Goal: Information Seeking & Learning: Learn about a topic

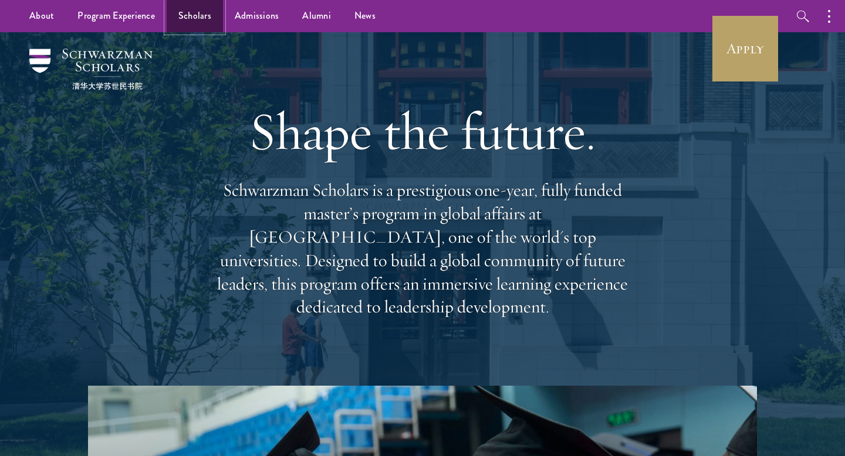
click at [195, 21] on link "Scholars" at bounding box center [195, 16] width 56 height 32
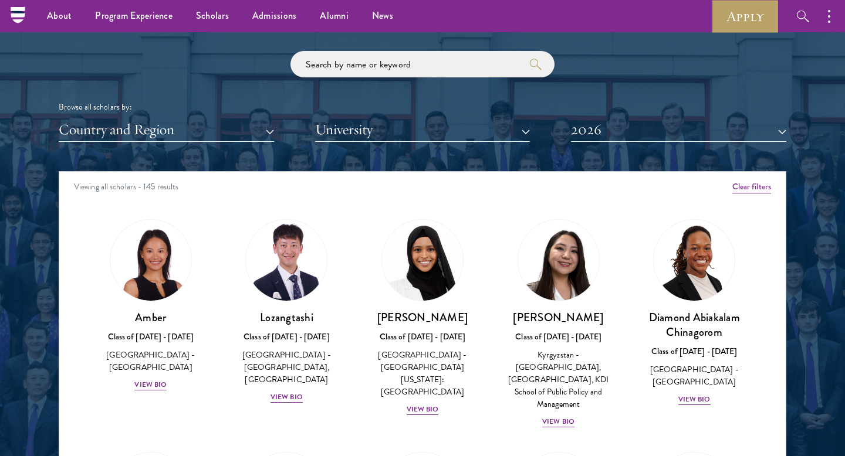
scroll to position [1297, 0]
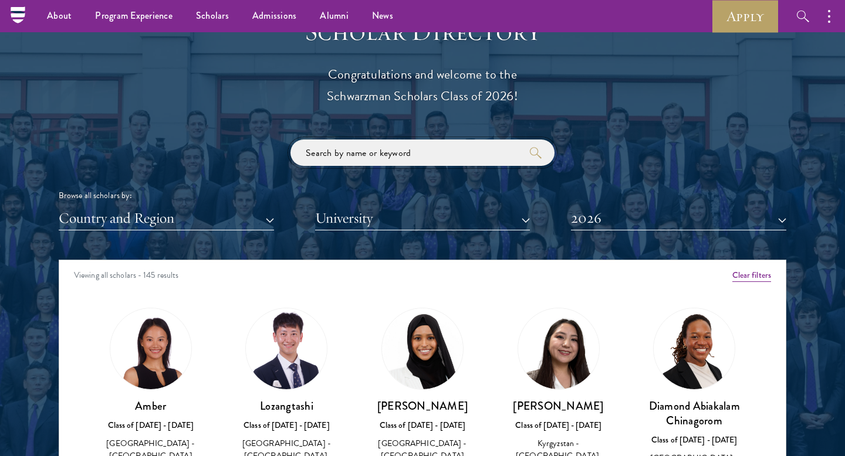
click at [371, 151] on input "search" at bounding box center [422, 153] width 264 height 26
paste input "Anathi Tshabe · 8 Dec 2020"
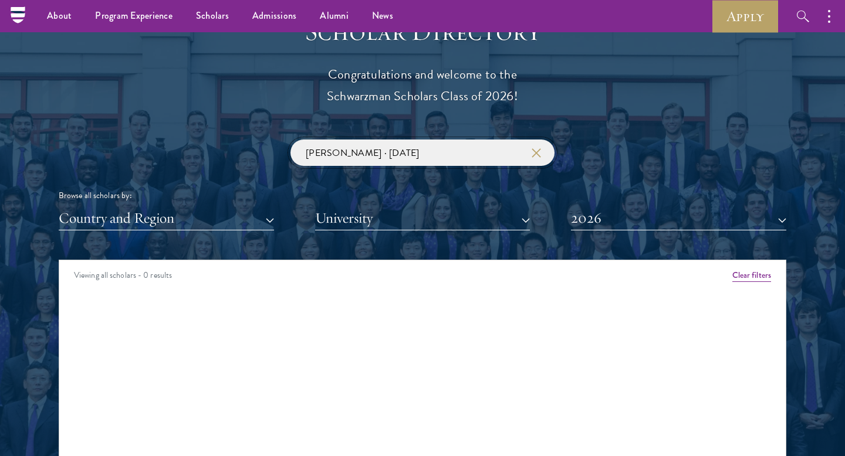
click button "submit" at bounding box center [0, 0] width 0 height 0
drag, startPoint x: 355, startPoint y: 154, endPoint x: 447, endPoint y: 155, distance: 92.1
click at [447, 155] on input "Anathi Tshabe · 8 Dec 2020" at bounding box center [422, 153] width 264 height 26
click button "submit" at bounding box center [0, 0] width 0 height 0
click at [379, 152] on input "[PERSON_NAME]" at bounding box center [422, 153] width 264 height 26
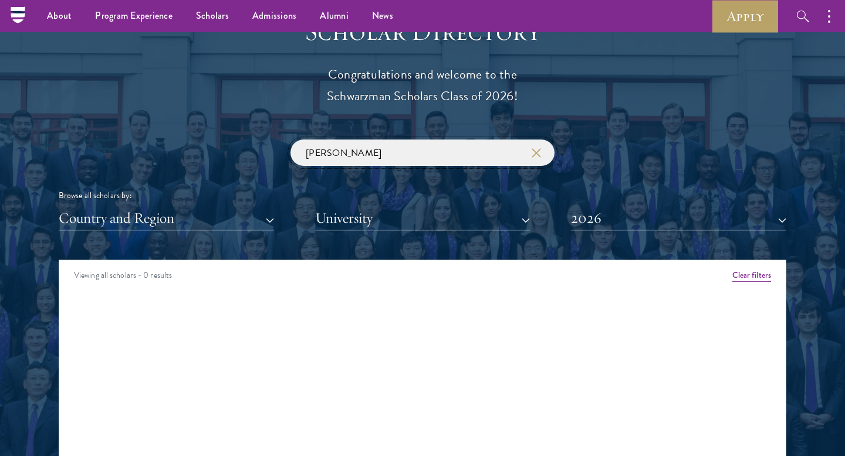
click at [379, 152] on input "[PERSON_NAME]" at bounding box center [422, 153] width 264 height 26
click at [388, 152] on input "[PERSON_NAME]" at bounding box center [422, 153] width 264 height 26
paste input "Eleonore Desvaux"
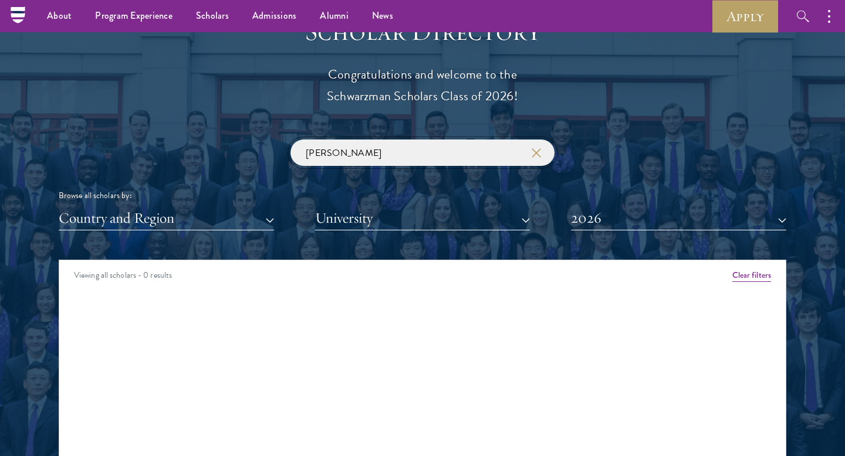
click button "submit" at bounding box center [0, 0] width 0 height 0
click at [449, 157] on input "Eleonore Desvaux" at bounding box center [422, 153] width 264 height 26
click at [351, 155] on input "Eleonore Desvaux" at bounding box center [422, 153] width 264 height 26
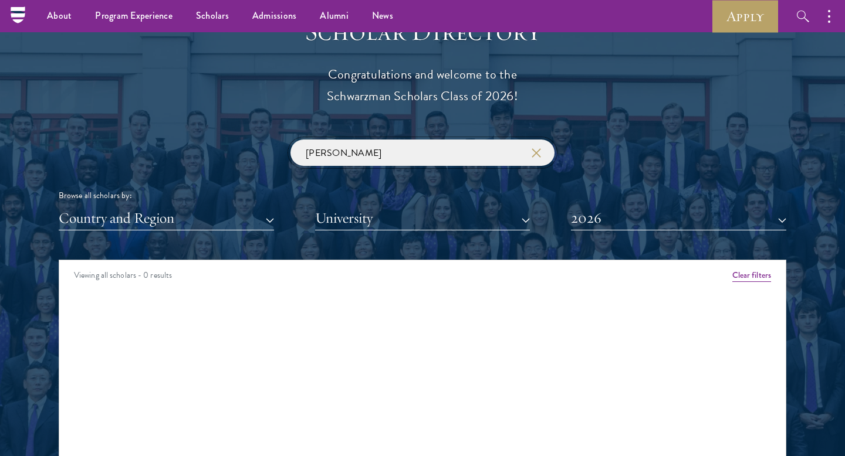
paste input "[PERSON_NAME]"
click button "submit" at bounding box center [0, 0] width 0 height 0
click at [357, 152] on input "[PERSON_NAME]" at bounding box center [422, 153] width 264 height 26
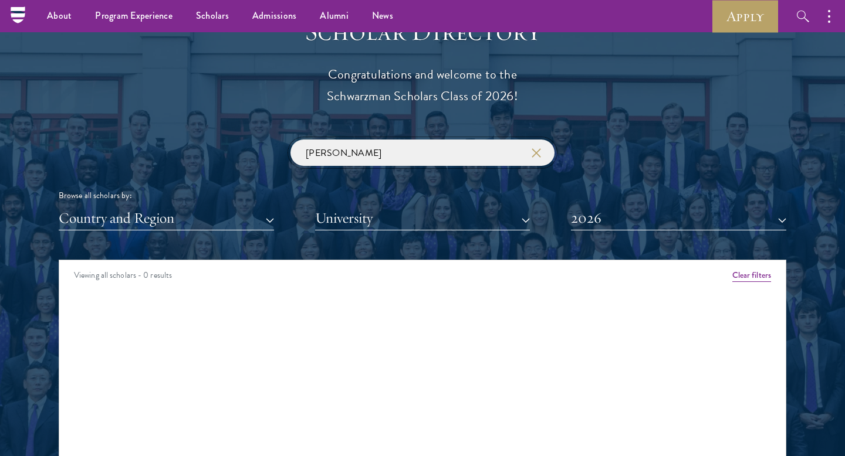
paste input "[PERSON_NAME]"
click button "submit" at bounding box center [0, 0] width 0 height 0
click at [466, 151] on input "[PERSON_NAME]" at bounding box center [422, 153] width 264 height 26
click button "submit" at bounding box center [0, 0] width 0 height 0
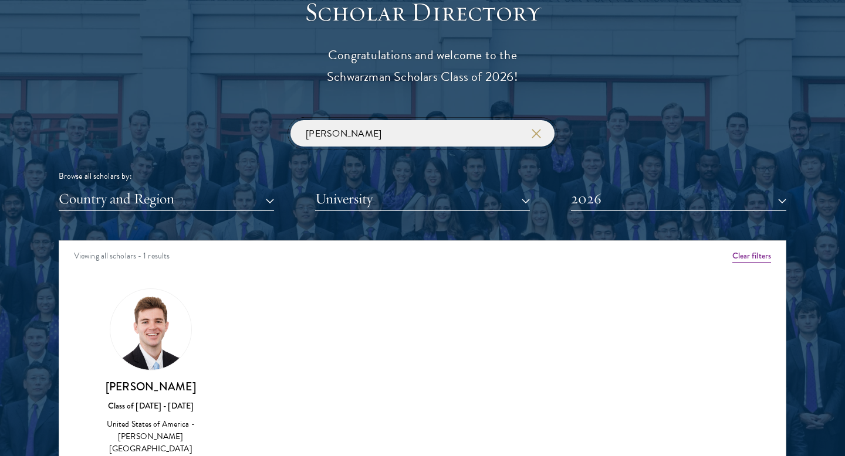
scroll to position [1322, 0]
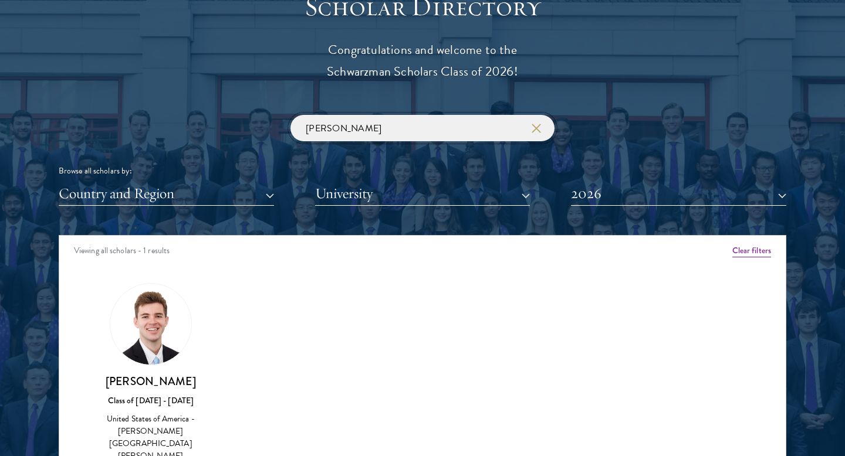
click at [413, 127] on input "[PERSON_NAME]" at bounding box center [422, 128] width 264 height 26
paste input "[PERSON_NAME] [PERSON_NAME]"
click button "submit" at bounding box center [0, 0] width 0 height 0
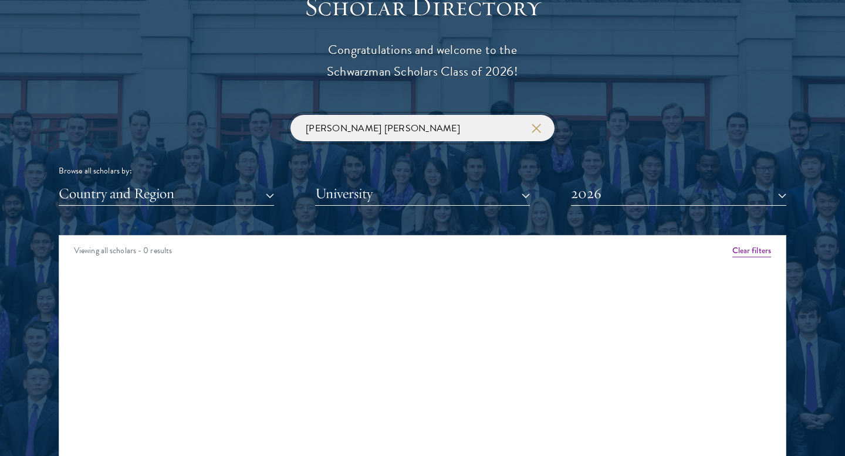
drag, startPoint x: 318, startPoint y: 128, endPoint x: 390, endPoint y: 124, distance: 71.6
click at [391, 126] on input "[PERSON_NAME] [PERSON_NAME]" at bounding box center [422, 128] width 264 height 26
click at [368, 131] on input "[PERSON_NAME] [PERSON_NAME]" at bounding box center [422, 128] width 264 height 26
click button "submit" at bounding box center [0, 0] width 0 height 0
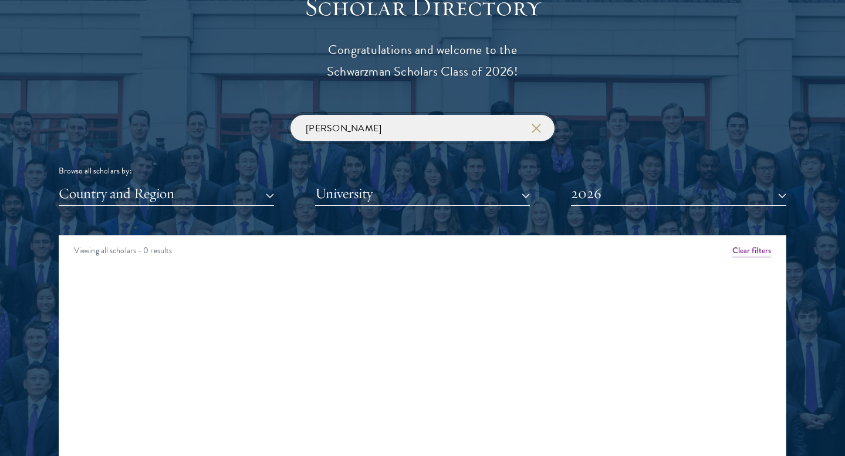
drag, startPoint x: 364, startPoint y: 132, endPoint x: 262, endPoint y: 132, distance: 102.6
click at [262, 132] on div "Jin Young Browse all scholars by: Country and Region All Countries and Regions …" at bounding box center [422, 160] width 727 height 91
drag, startPoint x: 318, startPoint y: 129, endPoint x: 255, endPoint y: 128, distance: 63.3
click at [255, 128] on div "Jin Young Lim Browse all scholars by: Country and Region All Countries and Regi…" at bounding box center [422, 160] width 727 height 91
click button "submit" at bounding box center [0, 0] width 0 height 0
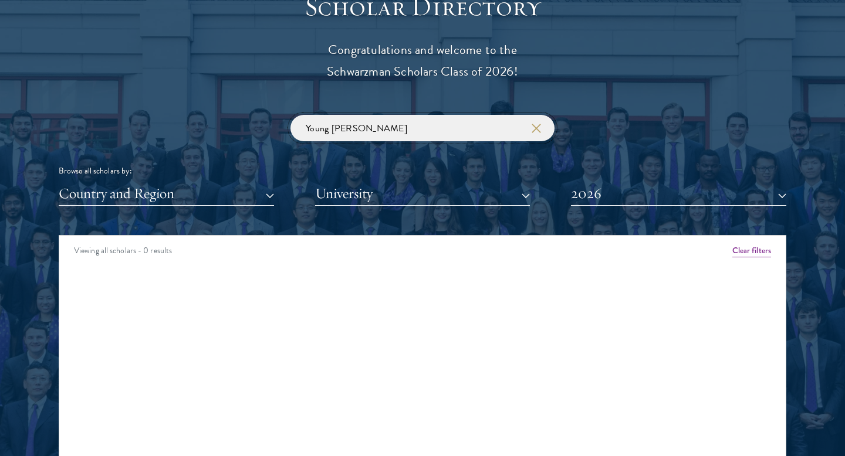
click at [345, 131] on input "Young Lim" at bounding box center [422, 128] width 264 height 26
type input "v"
drag, startPoint x: 328, startPoint y: 127, endPoint x: 263, endPoint y: 127, distance: 64.5
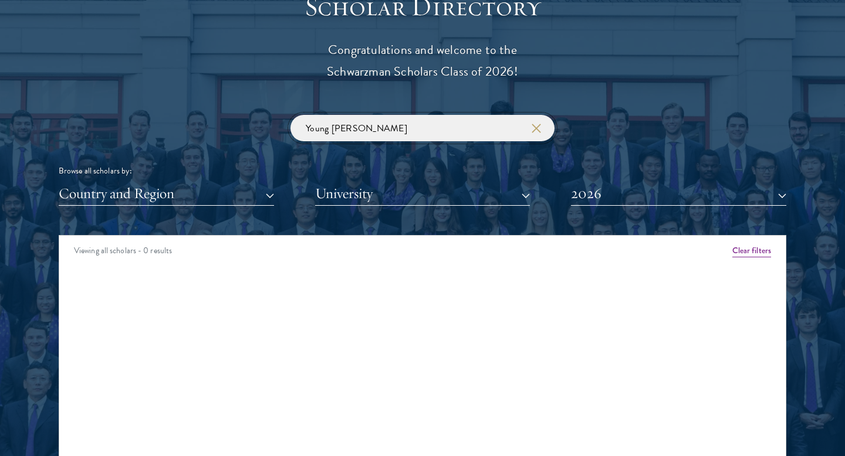
click at [263, 127] on div "Young Lim Browse all scholars by: Country and Region All Countries and Regions …" at bounding box center [422, 160] width 727 height 91
click button "submit" at bounding box center [0, 0] width 0 height 0
click at [371, 121] on input "jin Lim" at bounding box center [422, 128] width 264 height 26
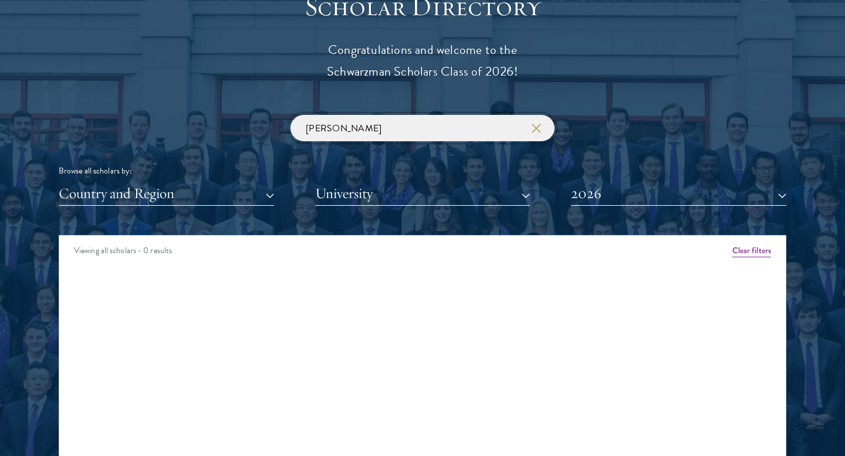
paste input "m saltskog"
click button "submit" at bounding box center [0, 0] width 0 height 0
drag, startPoint x: 315, startPoint y: 134, endPoint x: 272, endPoint y: 132, distance: 43.4
click at [272, 132] on div "m saltskog Browse all scholars by: Country and Region All Countries and Regions…" at bounding box center [422, 160] width 727 height 91
type input "saltskog"
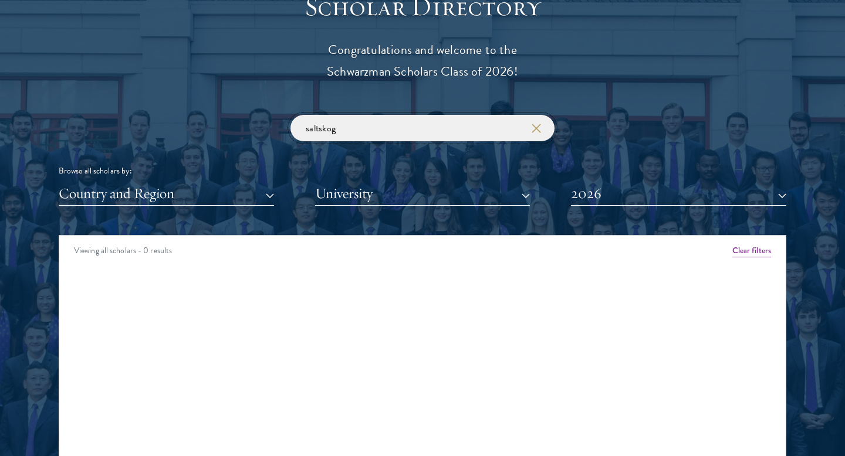
click button "submit" at bounding box center [0, 0] width 0 height 0
click at [349, 126] on input "saltskog" at bounding box center [422, 128] width 264 height 26
click at [541, 130] on button "button" at bounding box center [536, 129] width 12 height 12
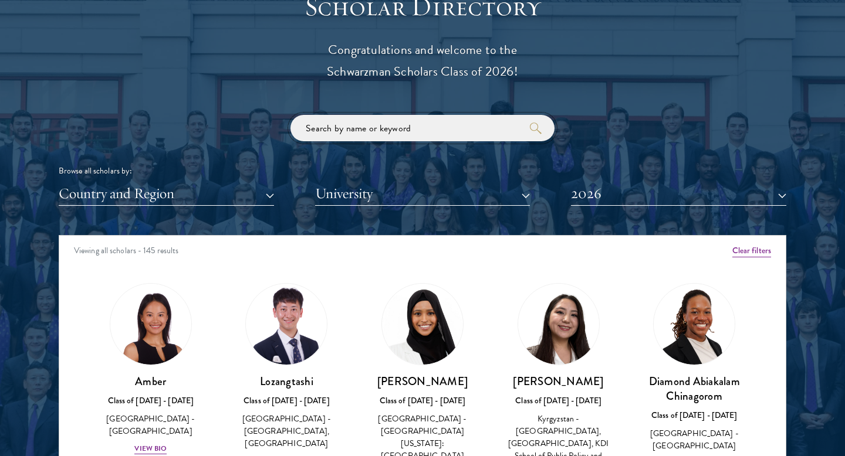
click at [477, 131] on input "search" at bounding box center [422, 128] width 264 height 26
paste input "[PERSON_NAME]"
click button "submit" at bounding box center [0, 0] width 0 height 0
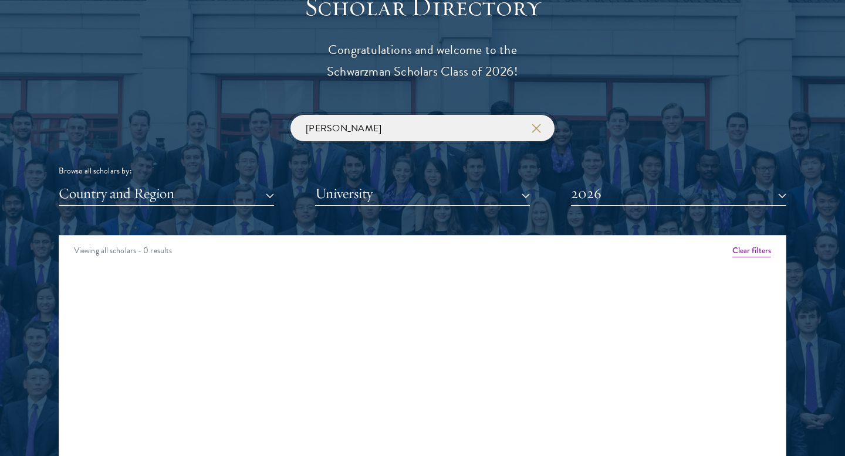
click at [348, 125] on input "[PERSON_NAME]" at bounding box center [422, 128] width 264 height 26
paste input "Shirley Hu"
click button "submit" at bounding box center [0, 0] width 0 height 0
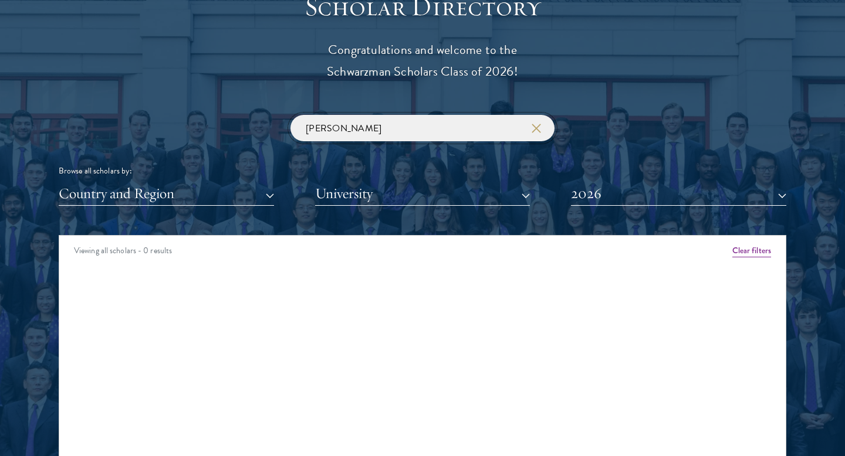
click at [339, 130] on input "Shirley Hu" at bounding box center [422, 128] width 264 height 26
paste input "[PERSON_NAME]"
type input "[PERSON_NAME]"
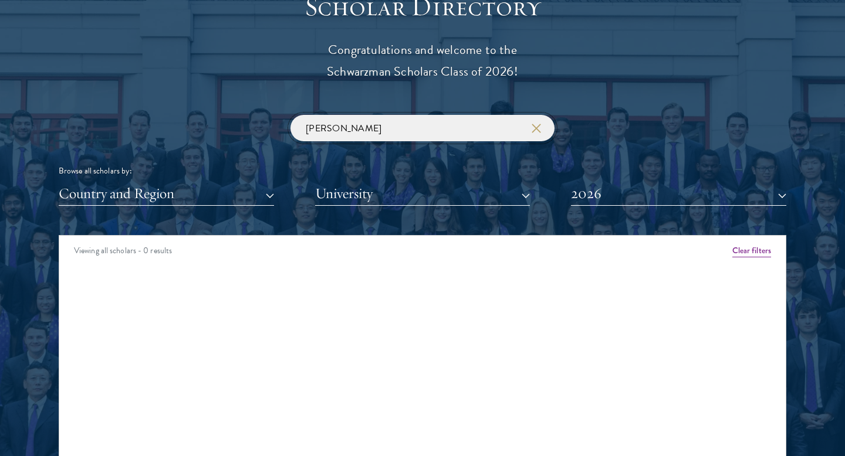
click button "submit" at bounding box center [0, 0] width 0 height 0
click at [541, 128] on input "[PERSON_NAME]" at bounding box center [422, 128] width 264 height 26
click at [536, 128] on use "button" at bounding box center [535, 128] width 16 height 16
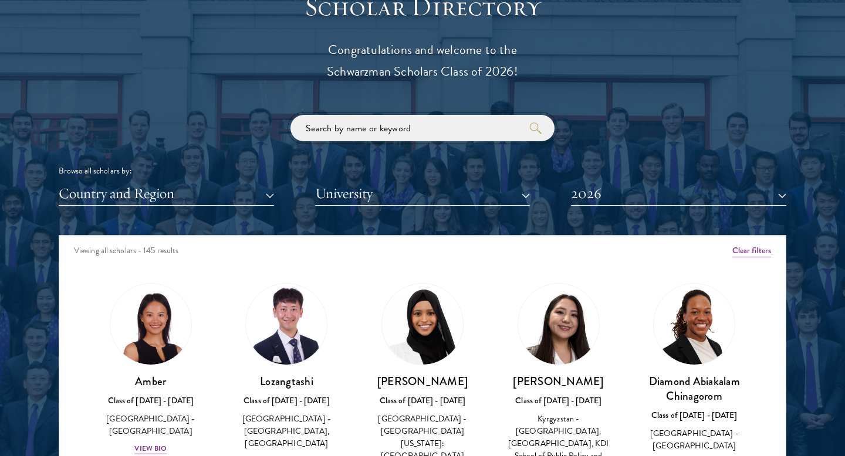
click at [486, 125] on input "search" at bounding box center [422, 128] width 264 height 26
paste input "[PERSON_NAME]"
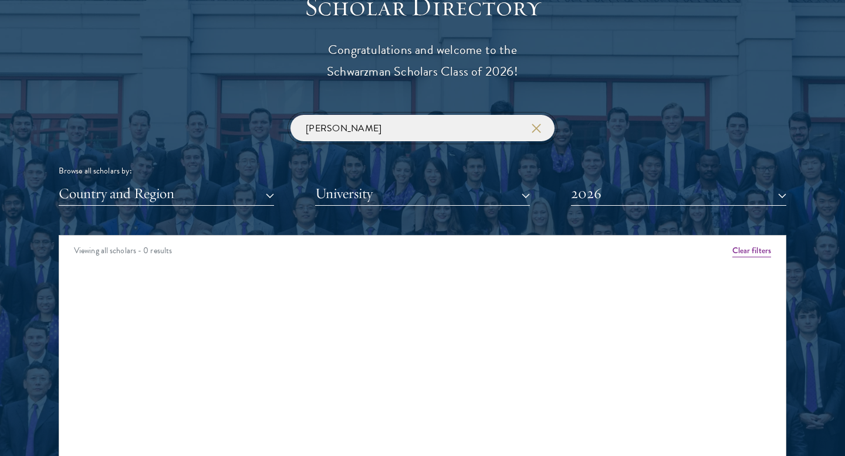
type input "[PERSON_NAME]"
click button "submit" at bounding box center [0, 0] width 0 height 0
click at [538, 130] on icon "button" at bounding box center [535, 128] width 9 height 9
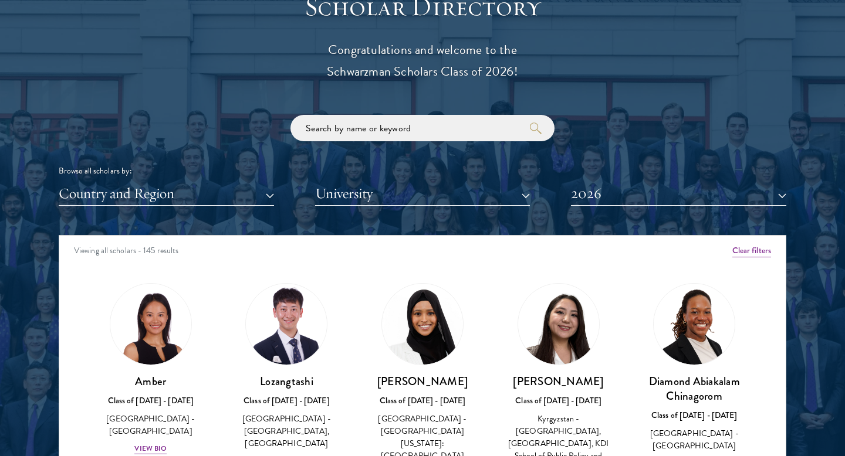
click at [409, 100] on div "Scholar Directory Congratulations and welcome to the Schwarzman Scholars Class …" at bounding box center [422, 289] width 727 height 596
click at [396, 119] on input "search" at bounding box center [422, 128] width 264 height 26
paste input "Thomas Biek"
click button "submit" at bounding box center [0, 0] width 0 height 0
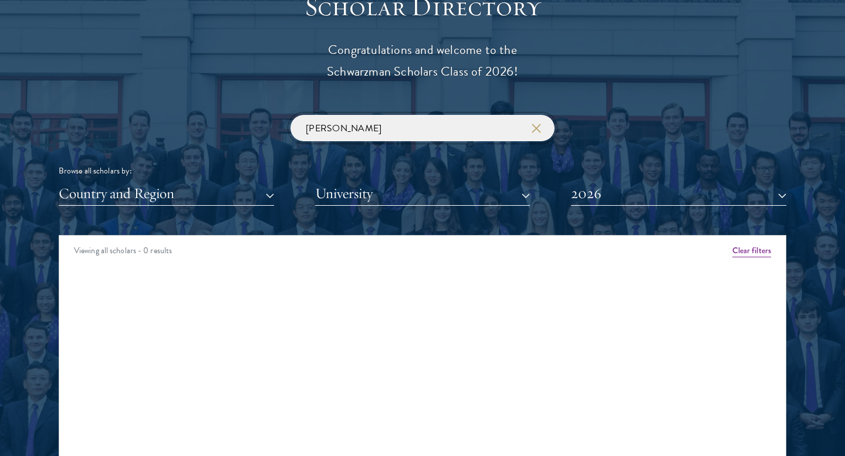
click at [366, 123] on input "Thomas Biek" at bounding box center [422, 128] width 264 height 26
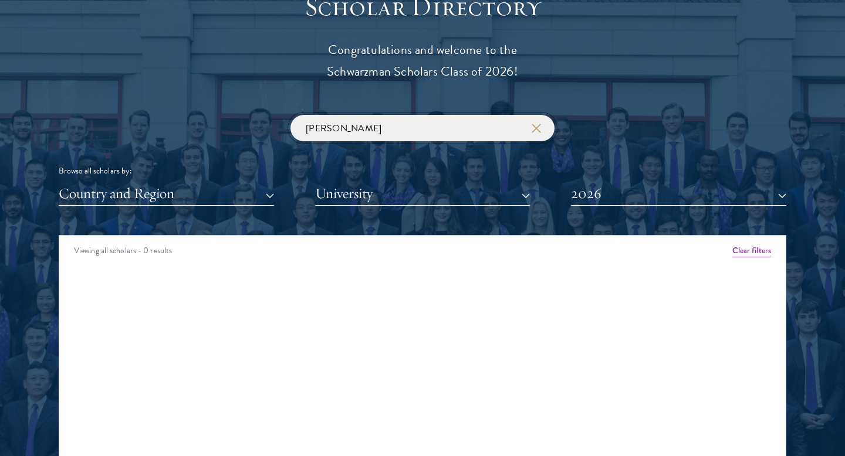
paste input "Julian Dreiman"
click button "submit" at bounding box center [0, 0] width 0 height 0
click at [405, 136] on input "Julian Dreiman" at bounding box center [422, 128] width 264 height 26
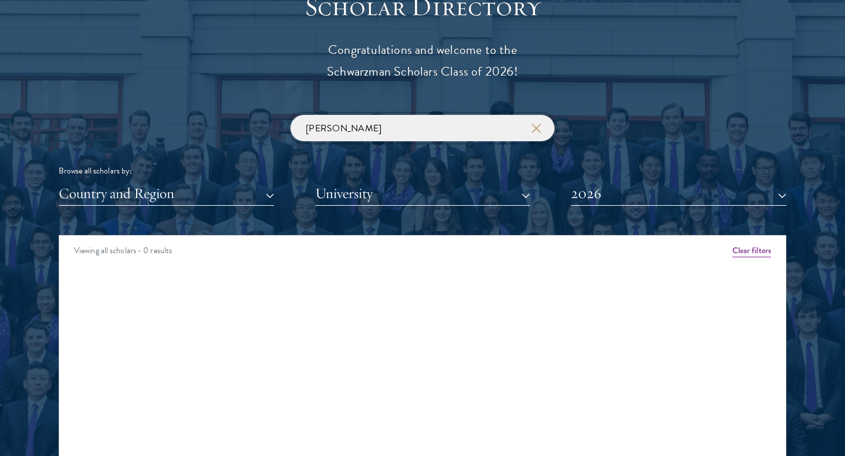
paste input "[PERSON_NAME]"
click button "submit" at bounding box center [0, 0] width 0 height 0
type input "[PERSON_NAME]"
click button "submit" at bounding box center [0, 0] width 0 height 0
click at [534, 129] on use "button" at bounding box center [535, 128] width 16 height 16
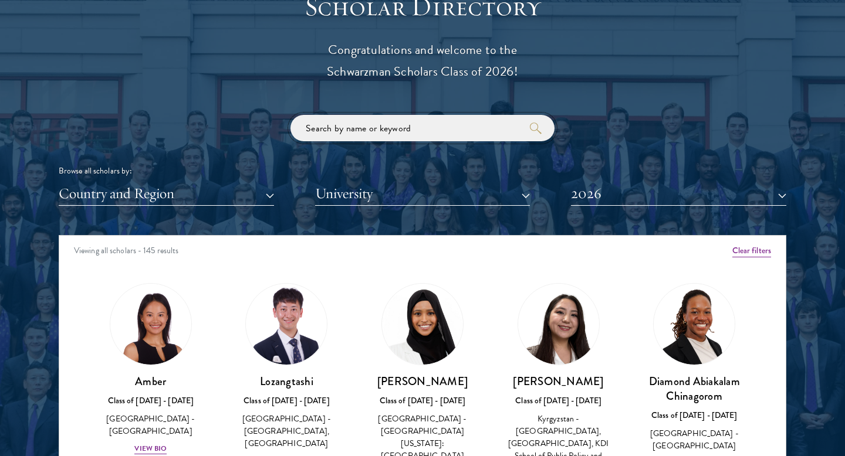
click at [504, 127] on input "search" at bounding box center [422, 128] width 264 height 26
paste input "[PERSON_NAME]"
click button "submit" at bounding box center [0, 0] width 0 height 0
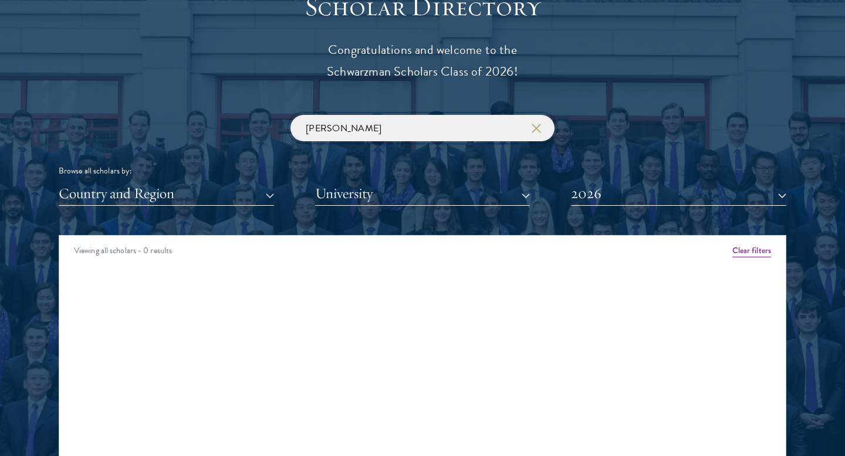
click at [394, 116] on input "[PERSON_NAME]" at bounding box center [422, 128] width 264 height 26
click at [394, 118] on input "[PERSON_NAME]" at bounding box center [422, 128] width 264 height 26
click at [396, 134] on input "[PERSON_NAME]" at bounding box center [422, 128] width 264 height 26
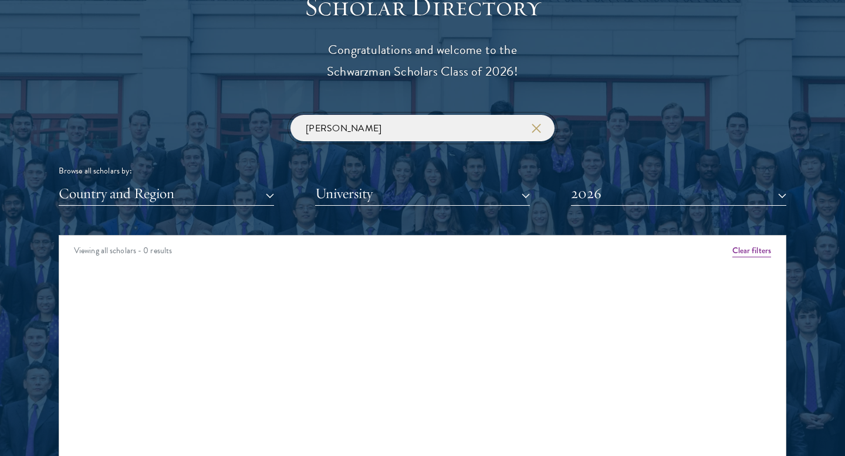
click at [396, 134] on input "[PERSON_NAME]" at bounding box center [422, 128] width 264 height 26
paste input "Climate change United Nations • Climate change refers to long-term shifts in te…"
click button "submit" at bounding box center [0, 0] width 0 height 0
drag, startPoint x: 500, startPoint y: 127, endPoint x: 136, endPoint y: 125, distance: 363.6
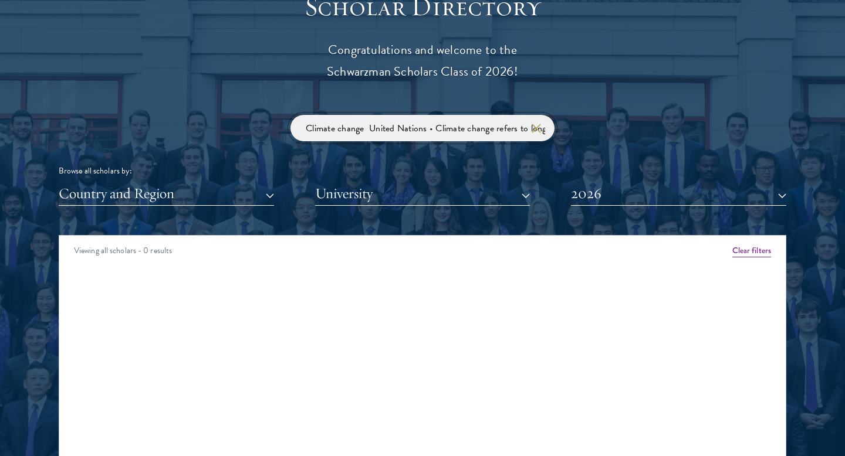
click at [136, 125] on div "Climate change United Nations • Climate change refers to long-term shifts in te…" at bounding box center [422, 160] width 727 height 91
type input "james Pratt"
click button "submit" at bounding box center [0, 0] width 0 height 0
click at [530, 123] on button "button" at bounding box center [536, 129] width 12 height 12
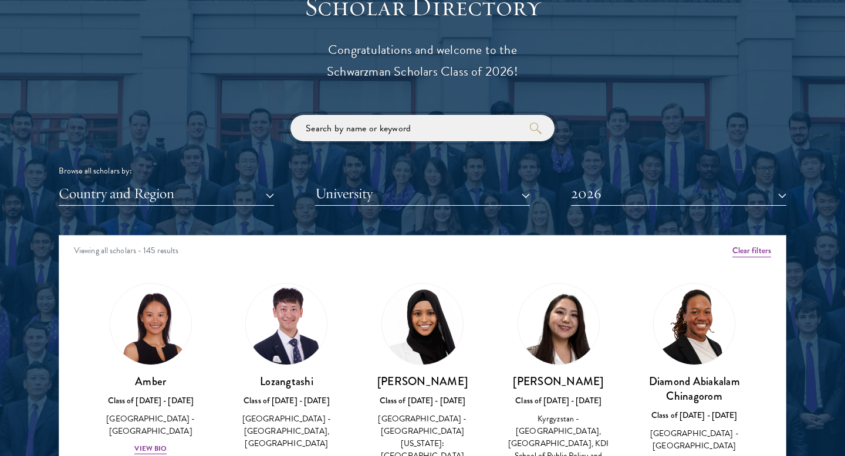
click at [496, 128] on input "search" at bounding box center [422, 128] width 264 height 26
click at [374, 120] on input "search" at bounding box center [422, 128] width 264 height 26
paste input "James Pratt"
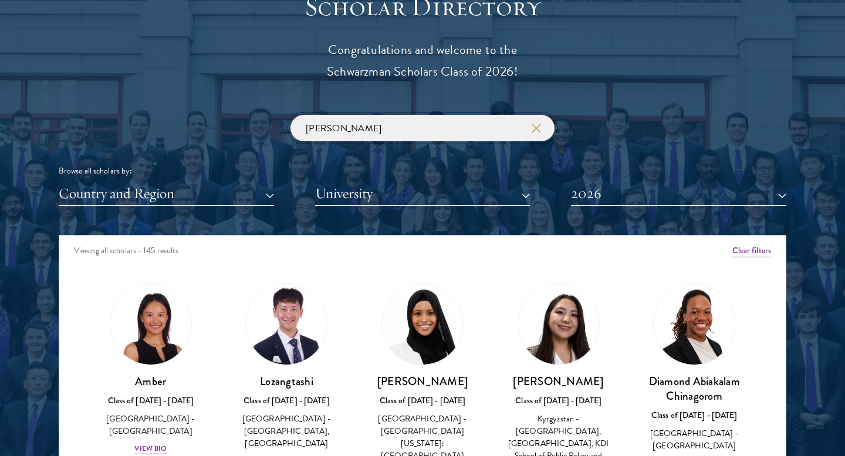
click button "submit" at bounding box center [0, 0] width 0 height 0
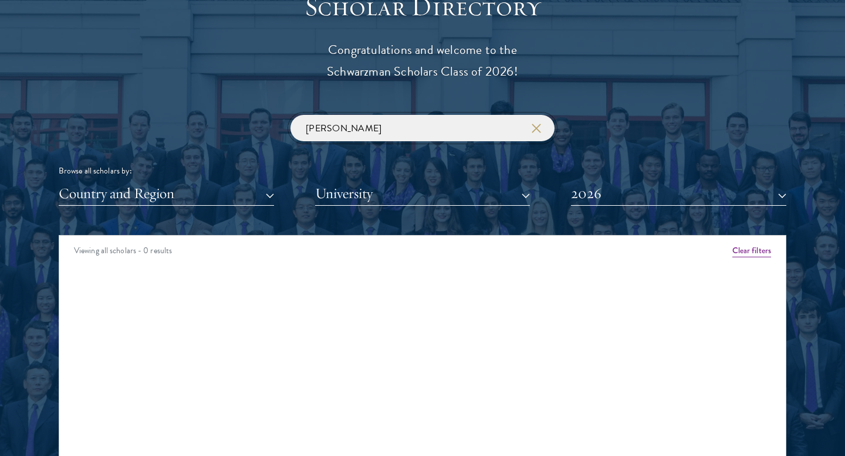
click at [358, 137] on input "James Pratt" at bounding box center [422, 128] width 264 height 26
paste input "Ericka Koo"
click button "submit" at bounding box center [0, 0] width 0 height 0
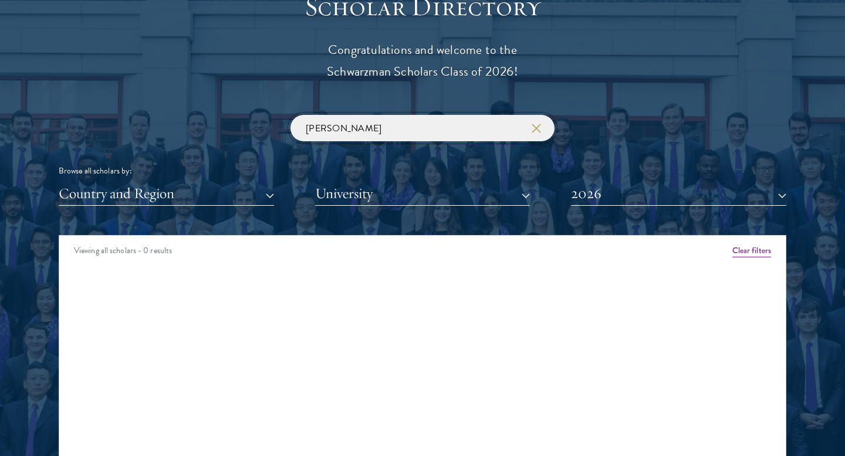
click at [372, 126] on input "Ericka Koo" at bounding box center [422, 128] width 264 height 26
paste input "Julian Orduz"
click button "submit" at bounding box center [0, 0] width 0 height 0
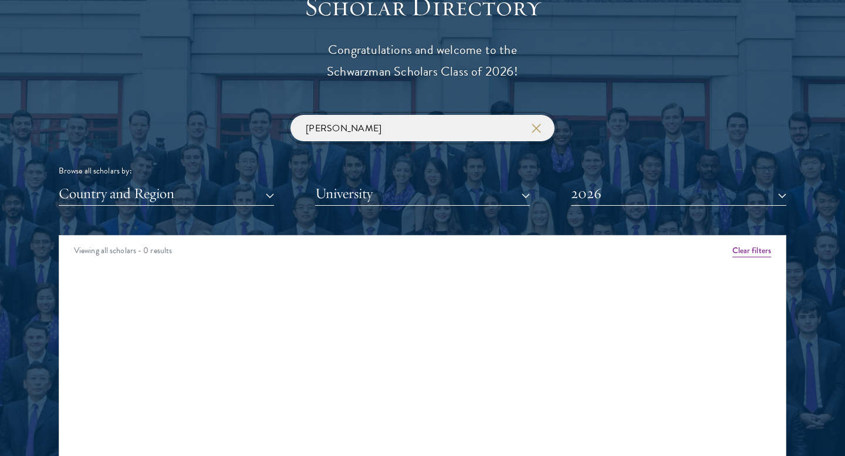
click at [337, 133] on input "Julian Orduz" at bounding box center [422, 128] width 264 height 26
paste input "Athena Cruz-Albrecht"
click button "submit" at bounding box center [0, 0] width 0 height 0
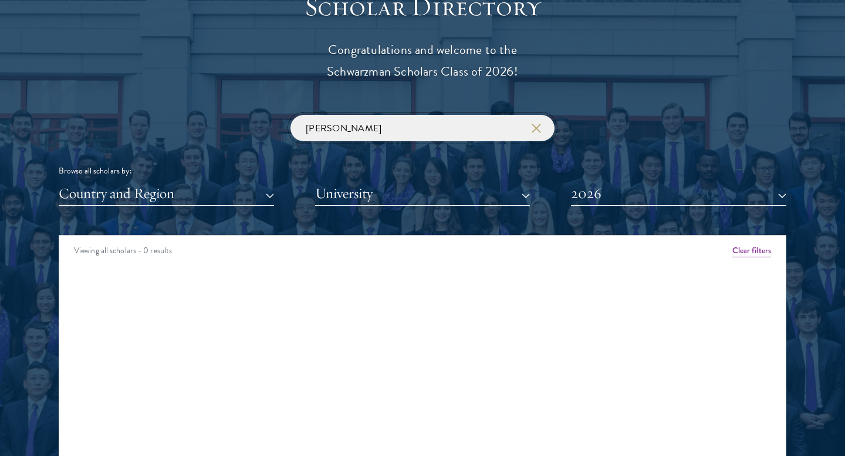
click at [385, 134] on input "Athena Cruz-Albrecht" at bounding box center [422, 128] width 264 height 26
paste input "Taslim Tavarez"
click button "submit" at bounding box center [0, 0] width 0 height 0
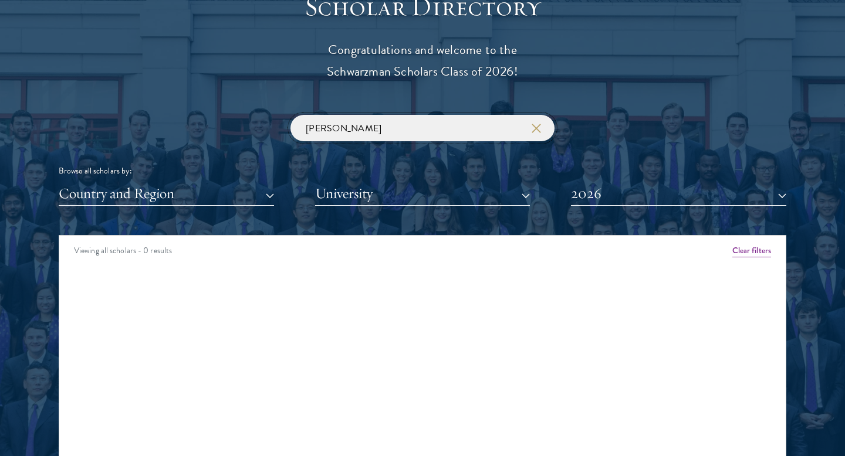
click at [385, 127] on input "Taslim Tavarez" at bounding box center [422, 128] width 264 height 26
paste input "[PERSON_NAME]"
click button "submit" at bounding box center [0, 0] width 0 height 0
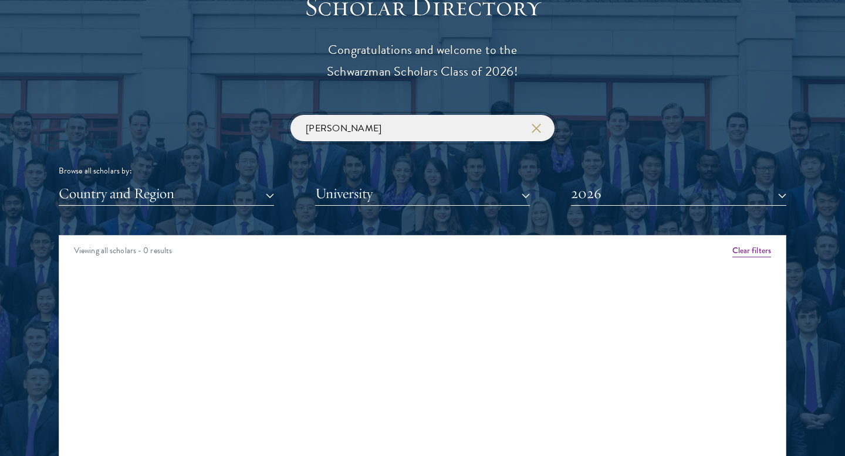
click at [349, 133] on input "[PERSON_NAME]" at bounding box center [422, 128] width 264 height 26
paste input "Koen Smeets"
click button "submit" at bounding box center [0, 0] width 0 height 0
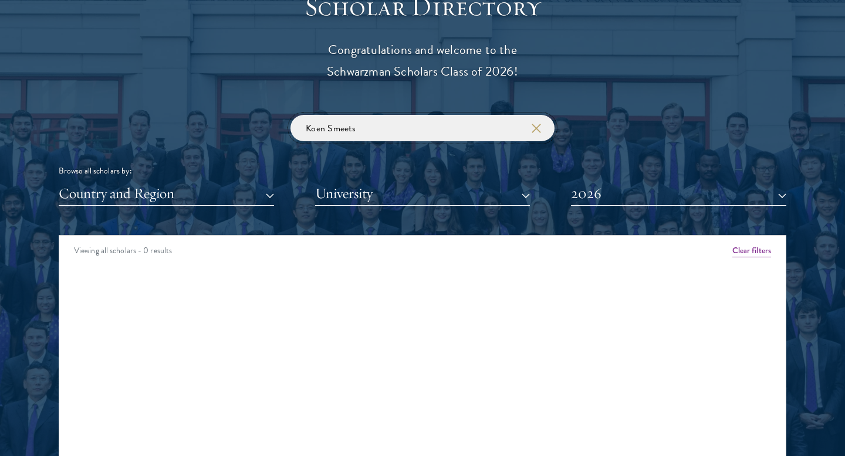
click at [541, 126] on input "Koen Smeets" at bounding box center [422, 128] width 264 height 26
click at [528, 130] on input "Koen Smeets" at bounding box center [422, 128] width 264 height 26
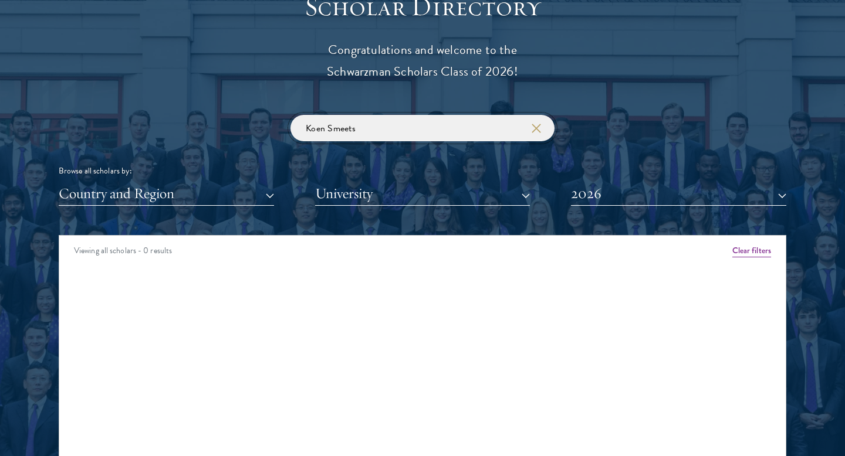
paste input "[PERSON_NAME]"
click button "submit" at bounding box center [0, 0] width 0 height 0
click at [405, 130] on input "[PERSON_NAME]" at bounding box center [422, 128] width 264 height 26
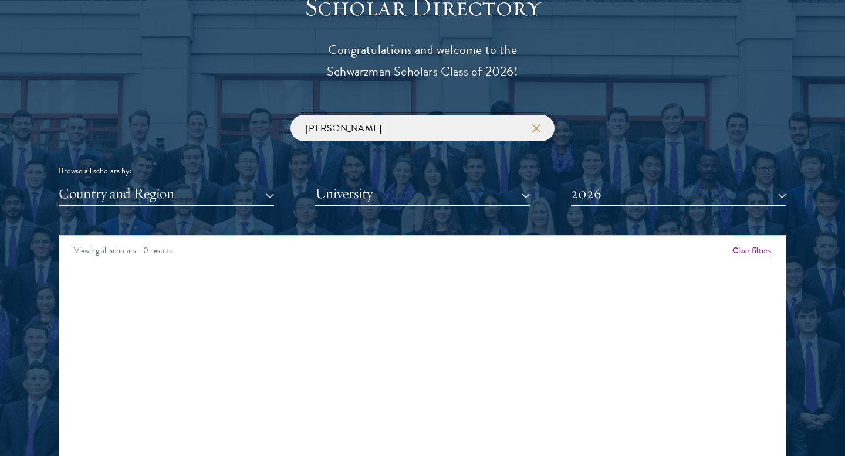
paste input "Hilina Bayew"
click button "submit" at bounding box center [0, 0] width 0 height 0
click at [346, 128] on input "Hilina Bayew" at bounding box center [422, 128] width 264 height 26
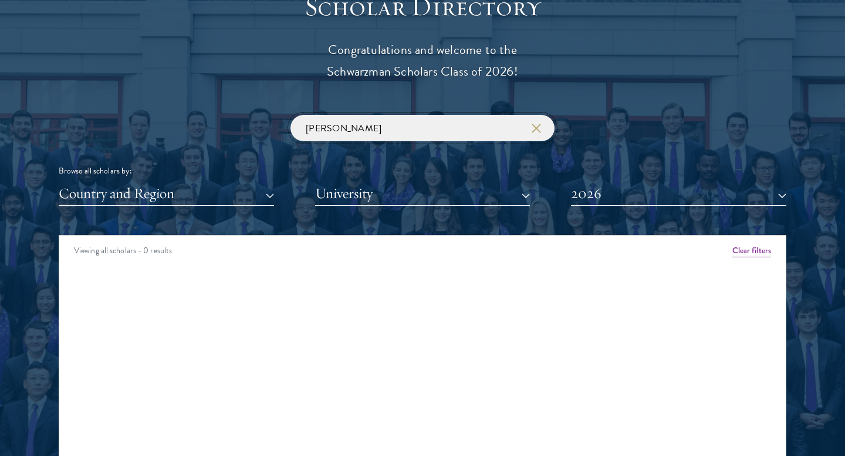
type input "v"
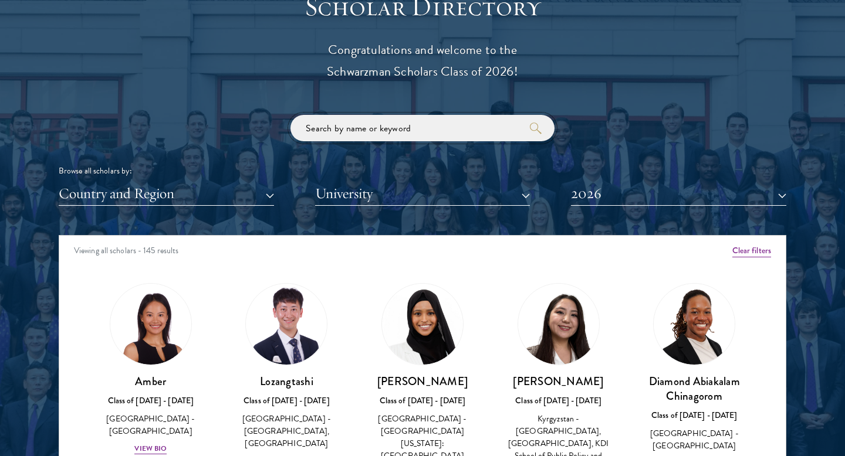
type input "Hilina Bayew"
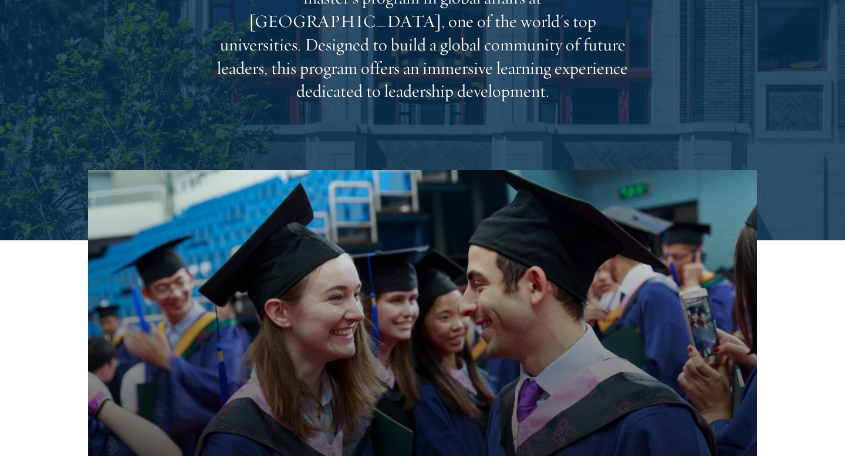
scroll to position [255, 0]
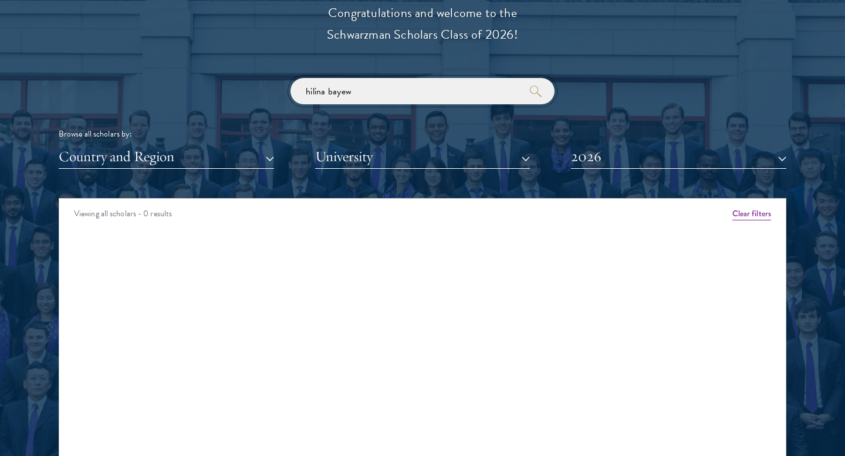
click at [337, 102] on input "hilina bayew" at bounding box center [422, 91] width 264 height 26
click at [337, 100] on input "hilina bayew" at bounding box center [422, 91] width 264 height 26
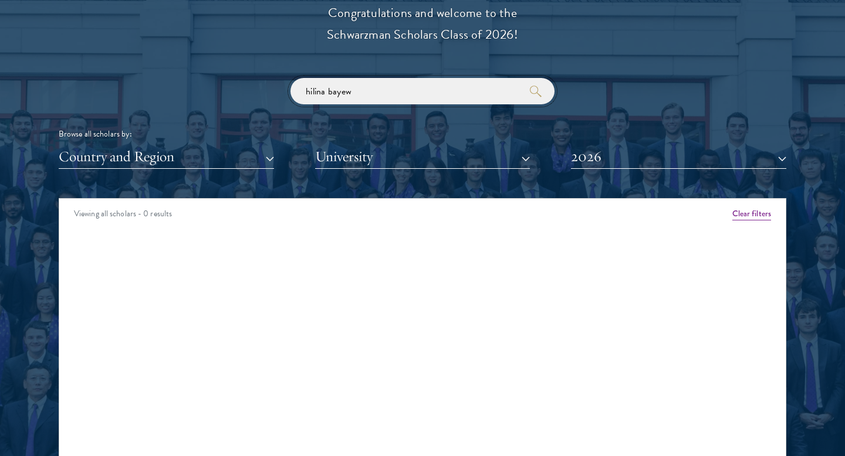
click at [337, 100] on input "hilina bayew" at bounding box center [422, 91] width 264 height 26
paste input "[PERSON_NAME]"
type input "[PERSON_NAME]"
click button "submit" at bounding box center [0, 0] width 0 height 0
click at [534, 91] on use "button" at bounding box center [535, 91] width 16 height 16
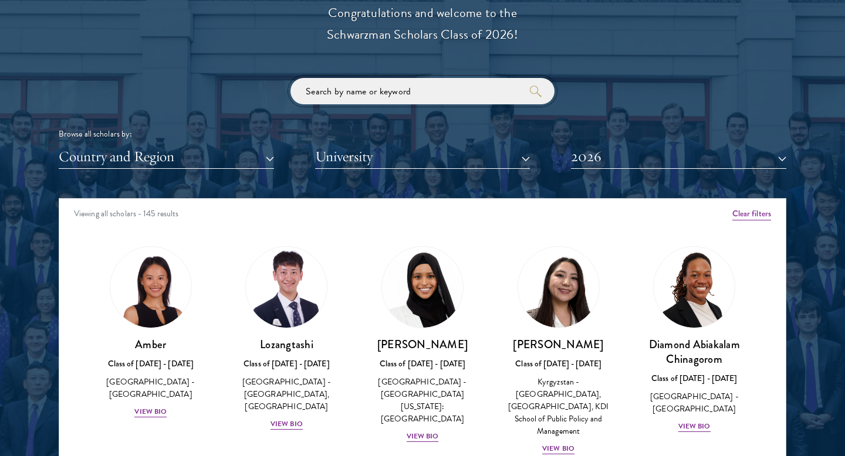
click at [493, 93] on input "search" at bounding box center [422, 91] width 264 height 26
paste input "[PERSON_NAME]"
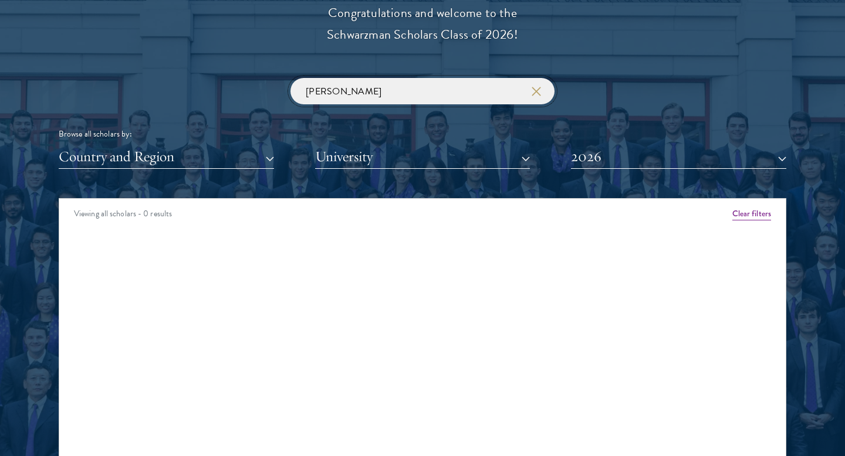
type input "[PERSON_NAME]"
click button "submit" at bounding box center [0, 0] width 0 height 0
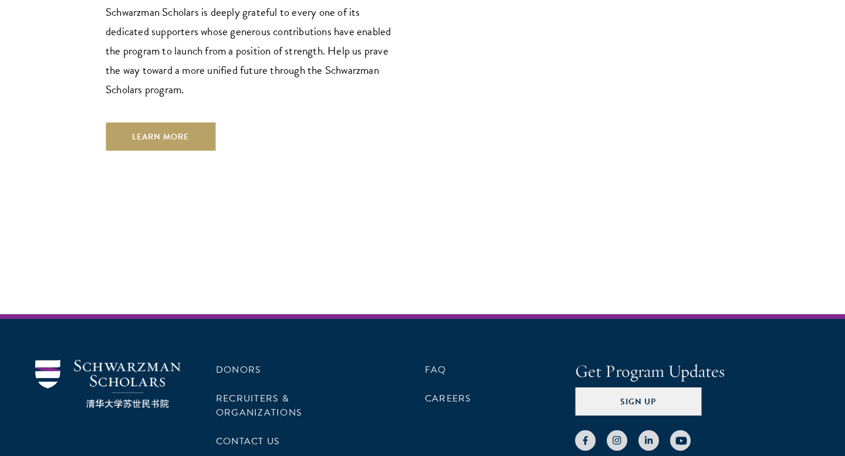
scroll to position [3503, 0]
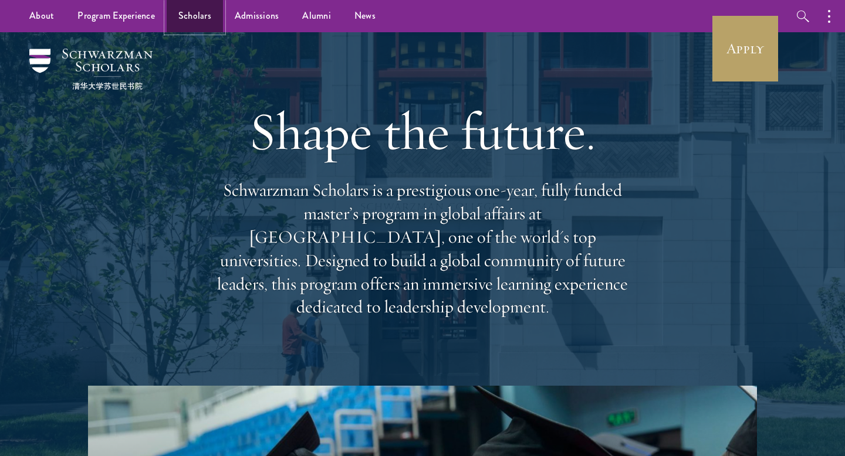
click at [194, 21] on link "Scholars" at bounding box center [195, 16] width 56 height 32
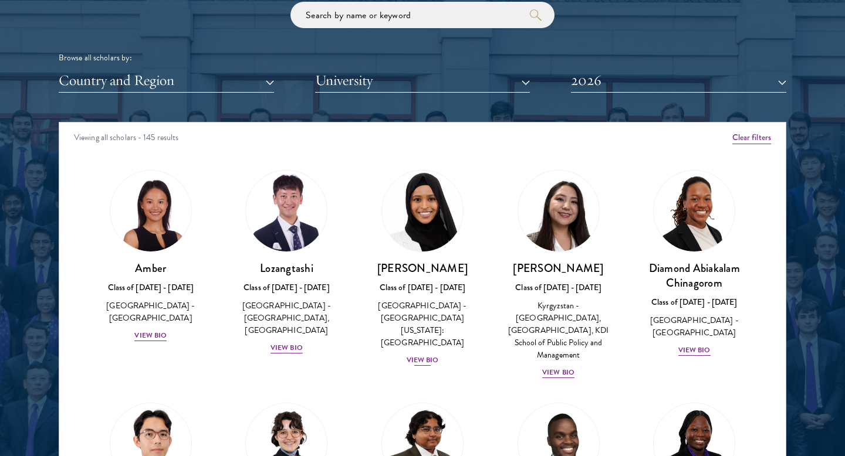
scroll to position [1329, 0]
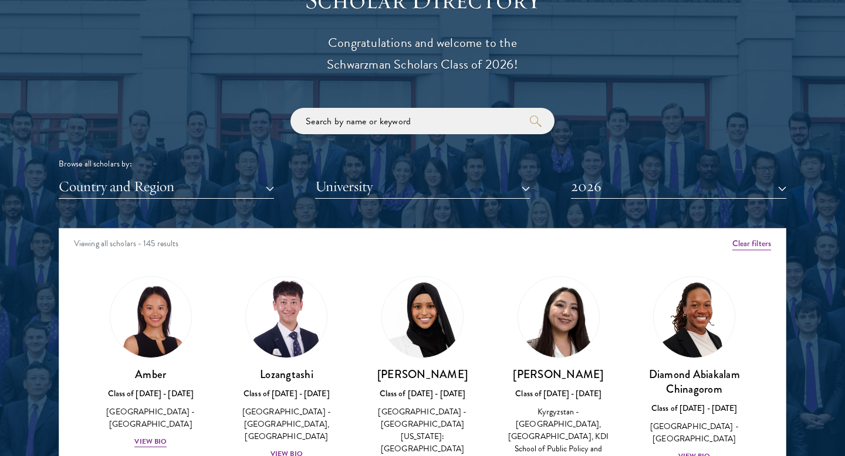
click at [385, 140] on div "Browse all scholars by: Country and Region All Countries and Regions [GEOGRAPHI…" at bounding box center [422, 153] width 727 height 91
click at [385, 130] on input "search" at bounding box center [422, 121] width 264 height 26
paste input "[PERSON_NAME]"
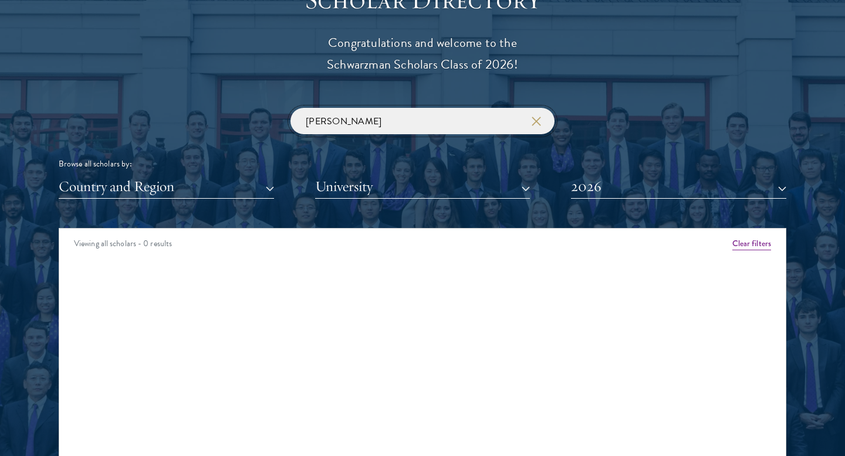
type input "[PERSON_NAME]"
click at [542, 125] on input "[PERSON_NAME]" at bounding box center [422, 121] width 264 height 26
click at [534, 122] on use "button" at bounding box center [535, 121] width 16 height 16
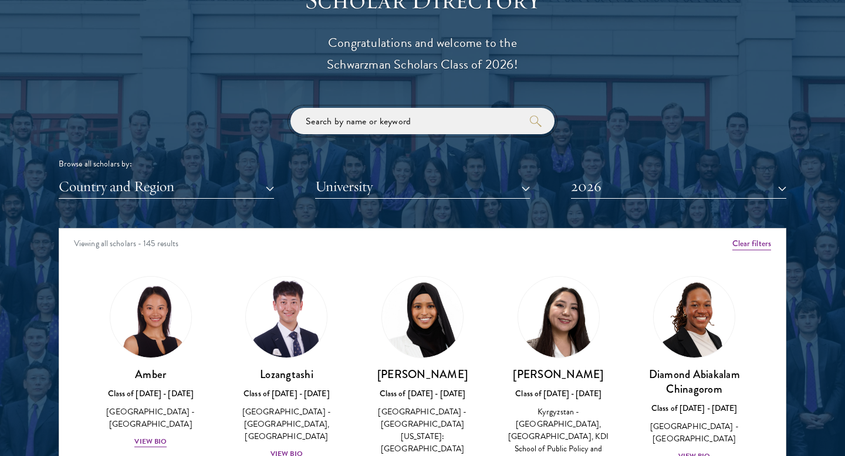
click at [496, 122] on input "search" at bounding box center [422, 121] width 264 height 26
paste input "Rafah alnabulsy"
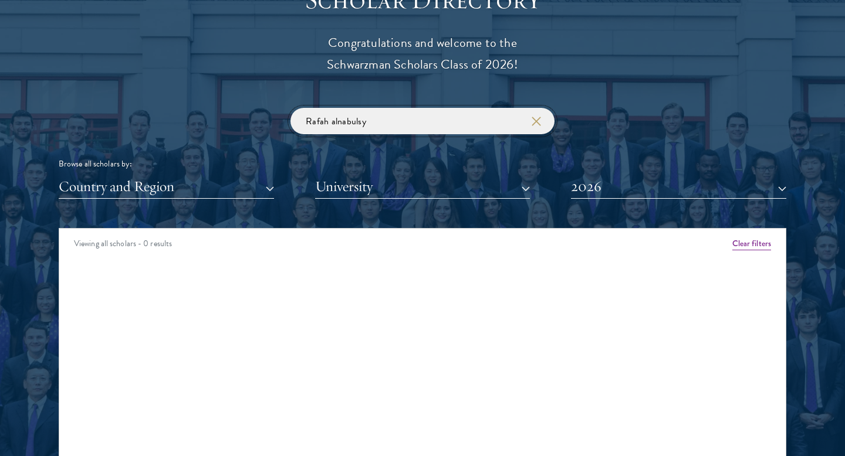
click at [366, 123] on input "Rafah alnabulsy" at bounding box center [422, 121] width 264 height 26
paste input "[PERSON_NAME]"
click button "submit" at bounding box center [0, 0] width 0 height 0
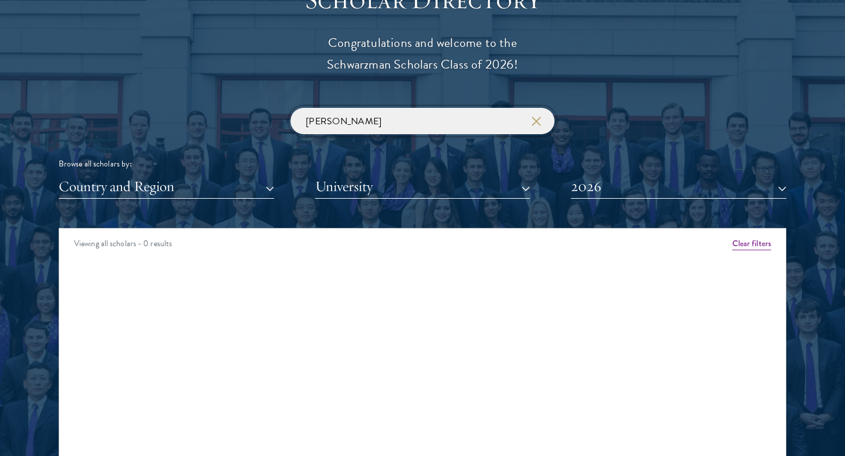
click at [369, 126] on input "[PERSON_NAME]" at bounding box center [422, 121] width 264 height 26
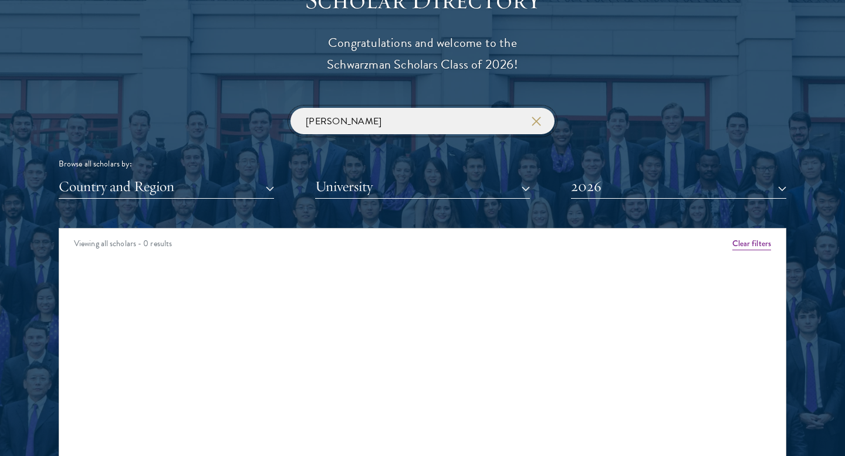
click at [369, 126] on input "[PERSON_NAME]" at bounding box center [422, 121] width 264 height 26
paste input "[PERSON_NAME]"
click button "submit" at bounding box center [0, 0] width 0 height 0
click at [358, 125] on input "[PERSON_NAME]" at bounding box center [422, 121] width 264 height 26
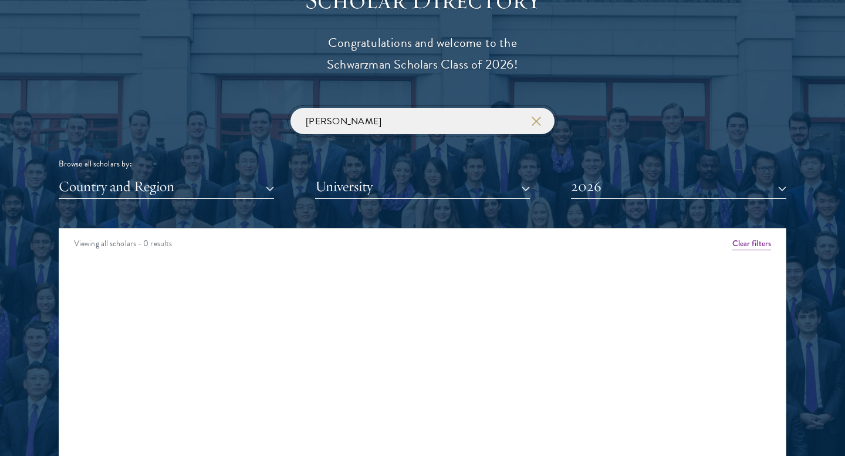
click at [358, 125] on input "[PERSON_NAME]" at bounding box center [422, 121] width 264 height 26
paste input "[PERSON_NAME]"
click button "submit" at bounding box center [0, 0] width 0 height 0
click at [452, 122] on input "[PERSON_NAME]" at bounding box center [422, 121] width 264 height 26
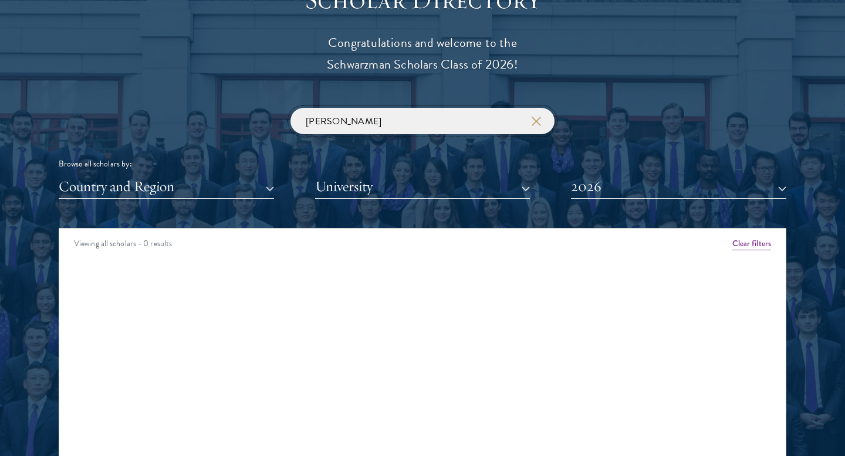
click at [452, 122] on input "[PERSON_NAME]" at bounding box center [422, 121] width 264 height 26
paste input "[PERSON_NAME]"
type input "[PERSON_NAME]"
click button "submit" at bounding box center [0, 0] width 0 height 0
click at [538, 121] on icon "button" at bounding box center [535, 121] width 9 height 9
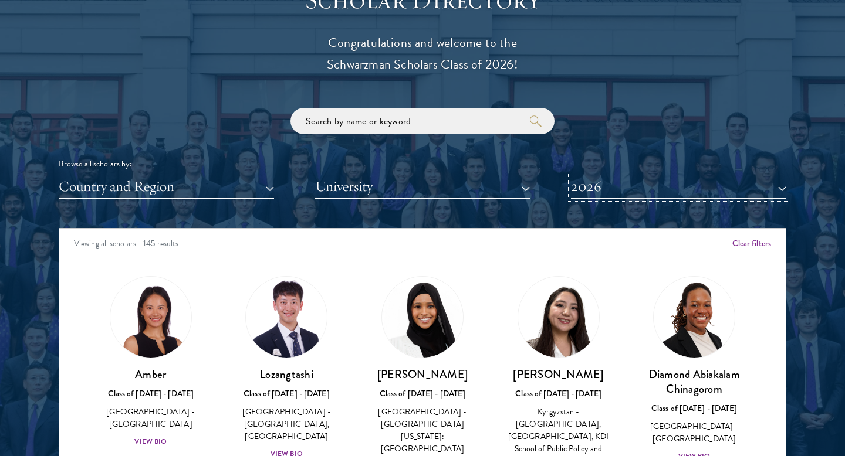
click at [628, 188] on button "2026" at bounding box center [678, 187] width 215 height 24
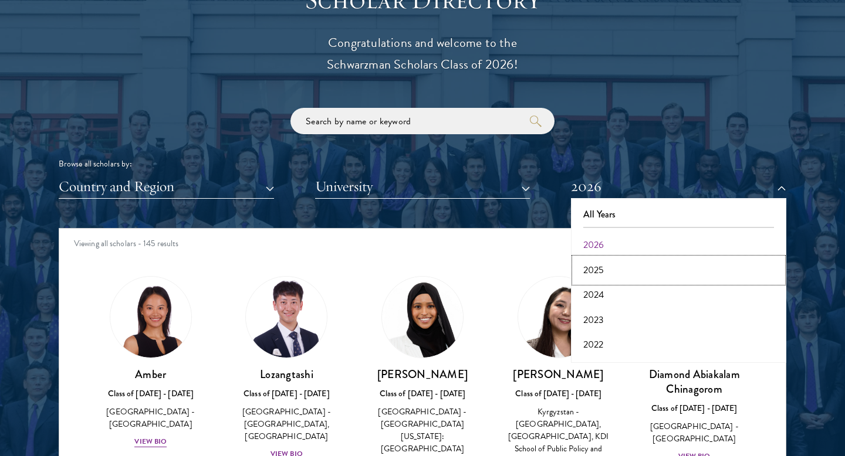
click at [602, 270] on button "2025" at bounding box center [678, 270] width 208 height 25
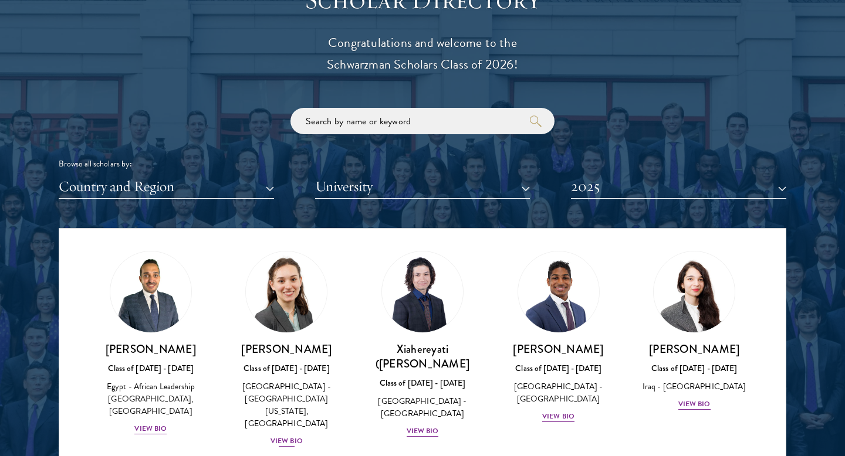
scroll to position [28, 0]
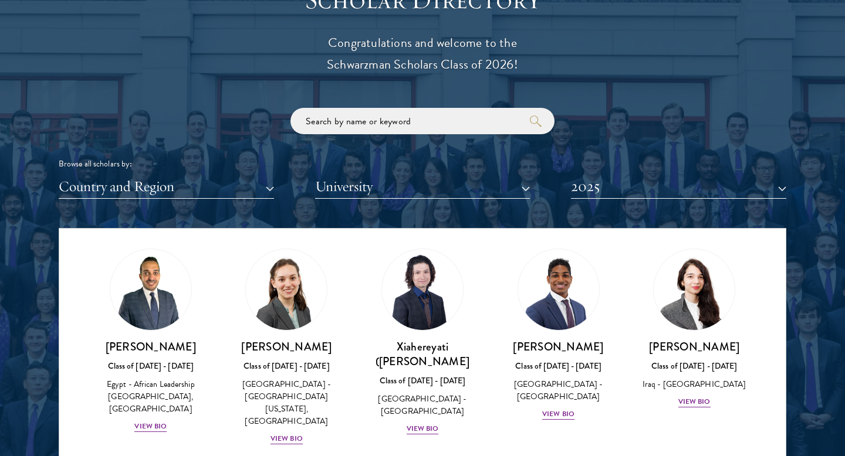
click at [592, 210] on div "Scholar Directory Congratulations and welcome to the Schwarzman Scholars Class …" at bounding box center [422, 282] width 727 height 596
click at [592, 185] on button "2025" at bounding box center [678, 187] width 215 height 24
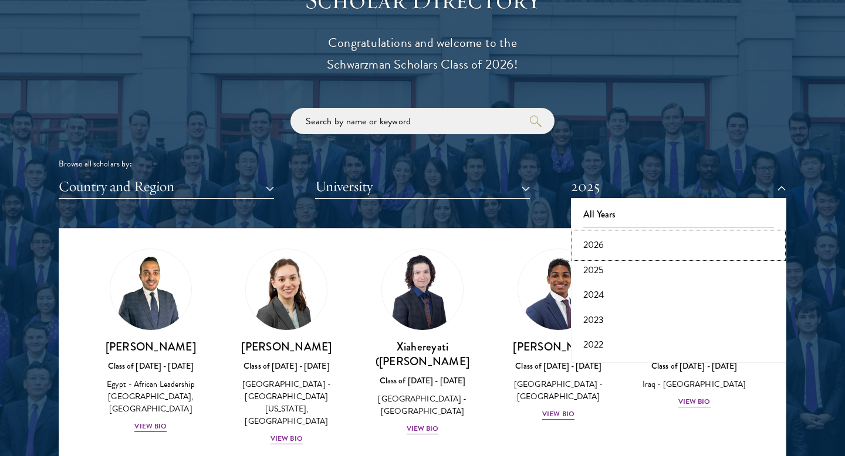
click at [598, 247] on button "2026" at bounding box center [678, 245] width 208 height 25
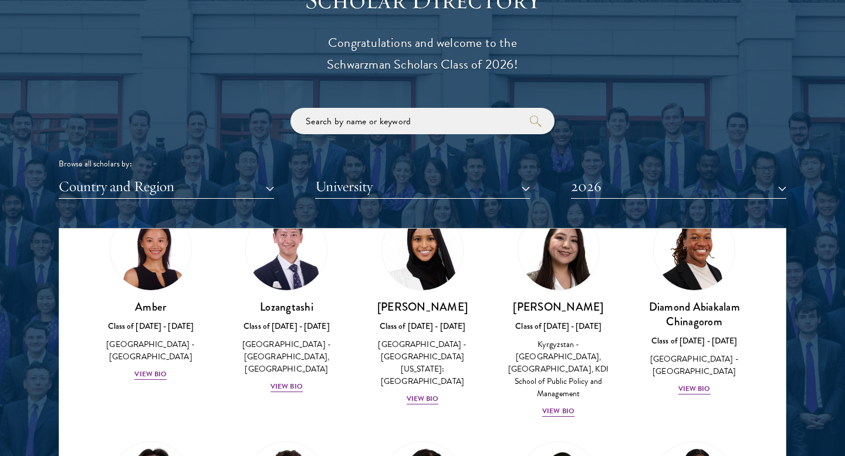
scroll to position [72, 0]
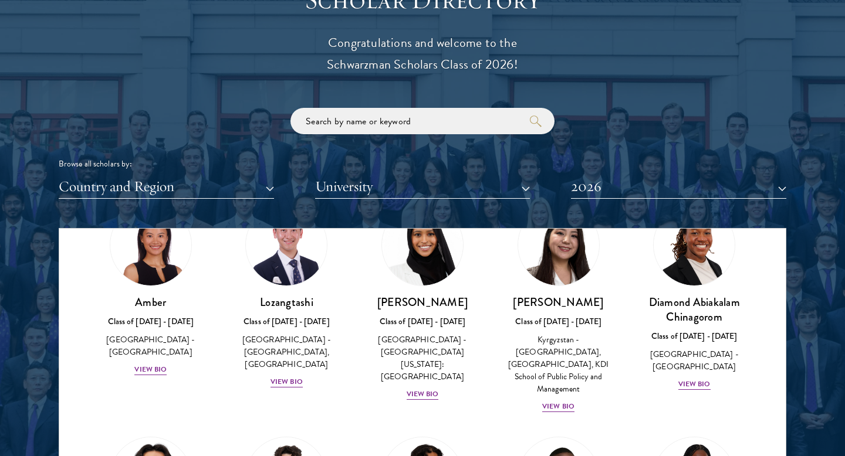
copy h3 "[PERSON_NAME]"
drag, startPoint x: 498, startPoint y: 304, endPoint x: 617, endPoint y: 304, distance: 119.1
click at [617, 304] on div "Nurzada Abdivalieva Class of [DATE] - [DATE] [GEOGRAPHIC_DATA] - [GEOGRAPHIC_DA…" at bounding box center [558, 308] width 136 height 233
click at [114, 306] on h3 "Amber" at bounding box center [150, 302] width 113 height 15
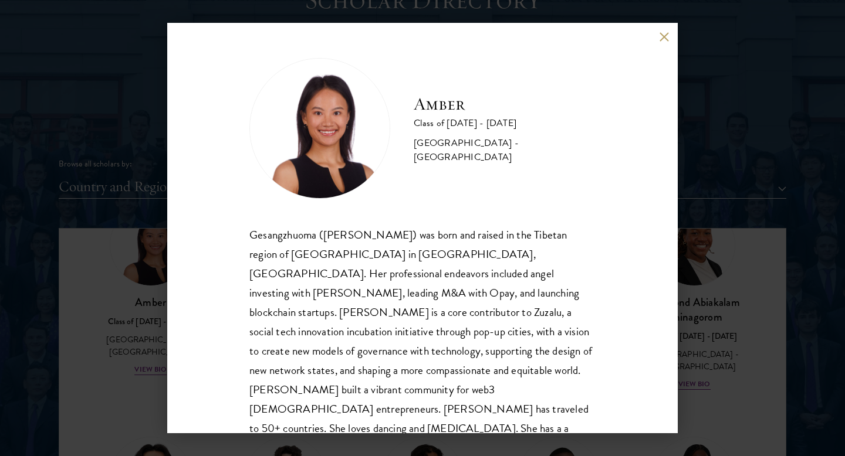
click at [121, 299] on div "Amber Class of [DATE] - [DATE] [GEOGRAPHIC_DATA] - [GEOGRAPHIC_DATA] Gesangzhuo…" at bounding box center [422, 228] width 845 height 456
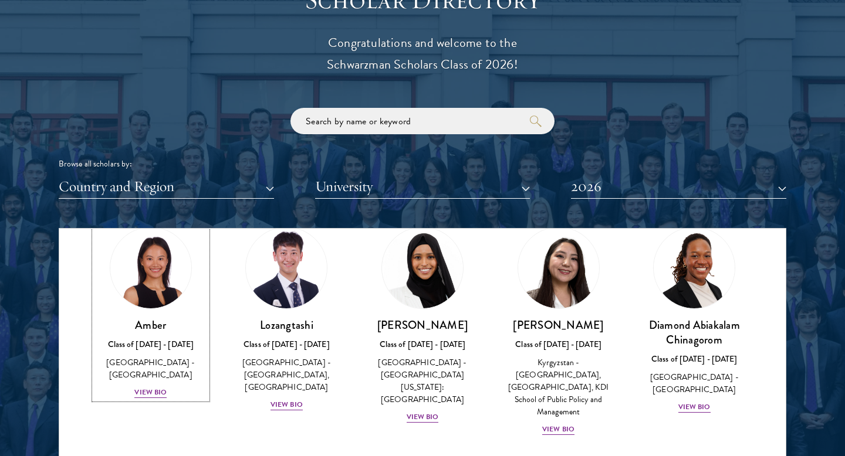
scroll to position [29, 0]
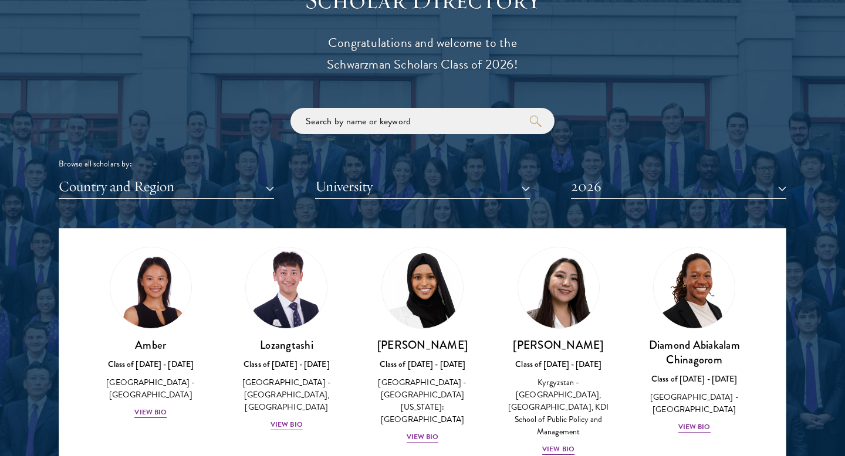
click at [485, 301] on div "[PERSON_NAME] Class of [DATE] - [DATE] [GEOGRAPHIC_DATA] - [GEOGRAPHIC_DATA][US…" at bounding box center [422, 345] width 136 height 221
click at [447, 324] on link "[PERSON_NAME] Class of [DATE] - [DATE] [GEOGRAPHIC_DATA] - [GEOGRAPHIC_DATA][US…" at bounding box center [422, 345] width 113 height 197
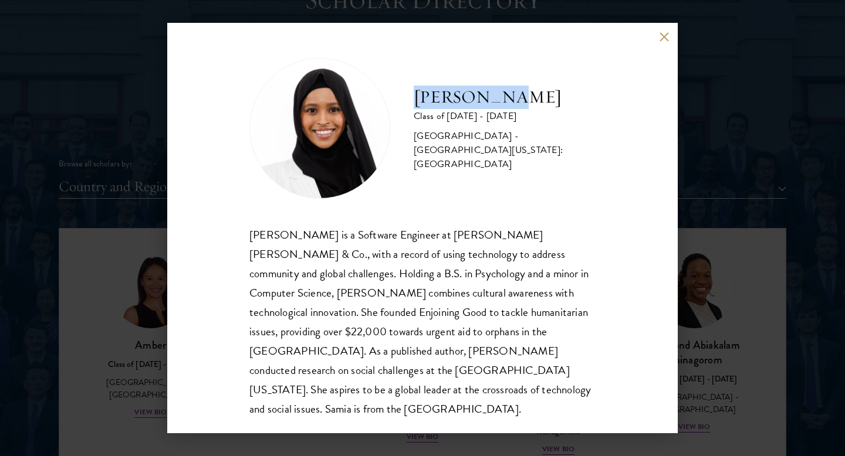
drag, startPoint x: 406, startPoint y: 95, endPoint x: 539, endPoint y: 93, distance: 132.6
click at [539, 93] on div "[PERSON_NAME] Class of [DATE] - [DATE] [GEOGRAPHIC_DATA] - [GEOGRAPHIC_DATA][US…" at bounding box center [422, 128] width 346 height 141
copy h2 "[PERSON_NAME]"
click at [662, 32] on button at bounding box center [664, 37] width 10 height 10
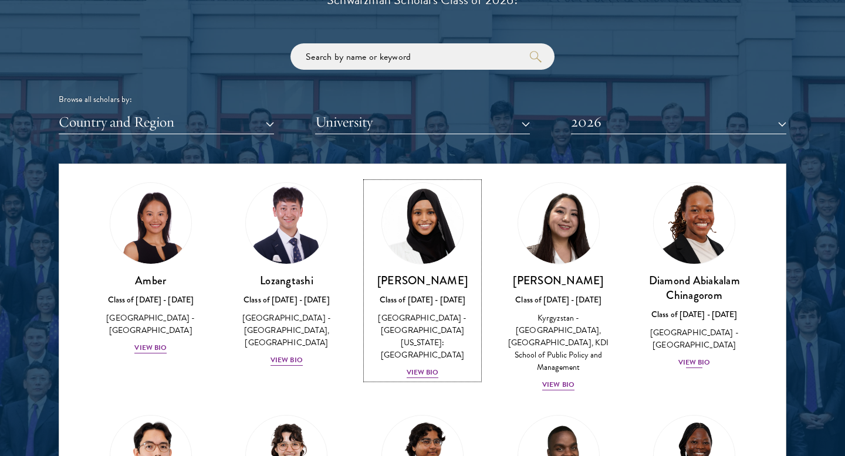
scroll to position [1402, 0]
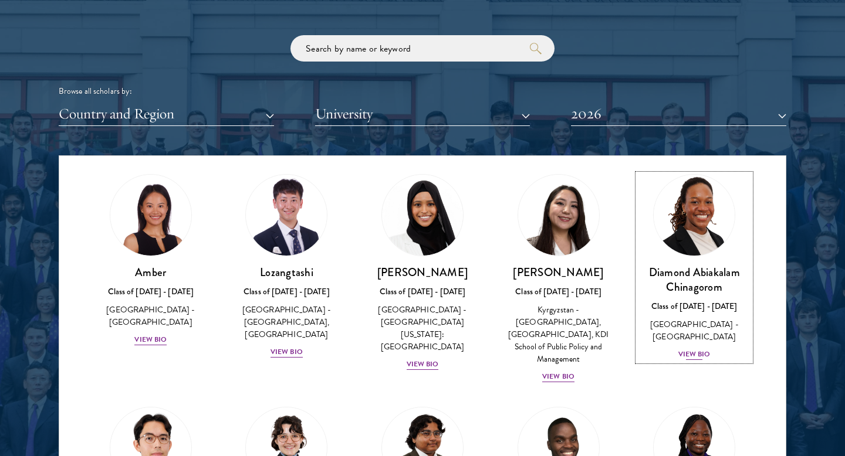
click at [706, 238] on img at bounding box center [693, 215] width 89 height 89
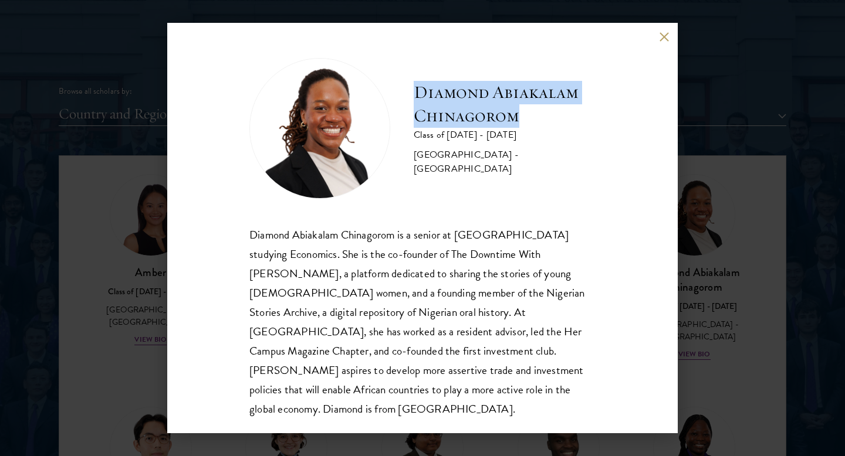
copy h2 "Diamond Abiakalam Chinagorom"
drag, startPoint x: 540, startPoint y: 131, endPoint x: 405, endPoint y: 97, distance: 139.8
click at [405, 97] on div "Diamond Abiakalam [GEOGRAPHIC_DATA] Class of [DATE] - [DATE] [GEOGRAPHIC_DATA] …" at bounding box center [422, 128] width 346 height 141
click at [662, 38] on button at bounding box center [664, 37] width 10 height 10
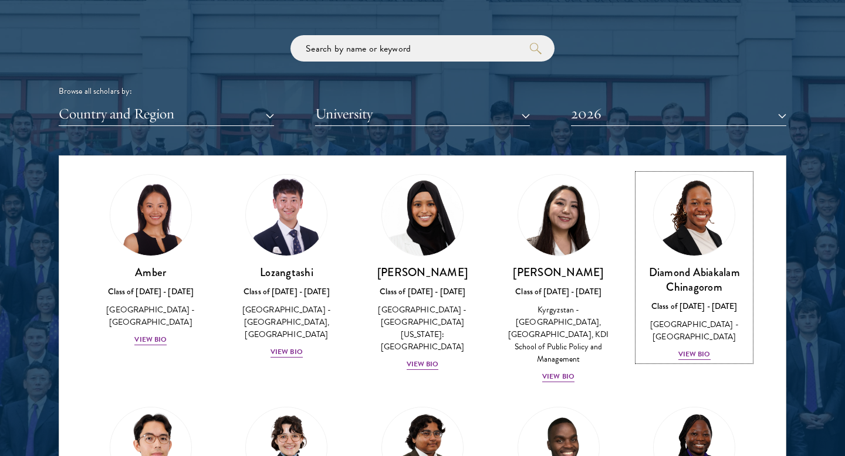
scroll to position [249, 0]
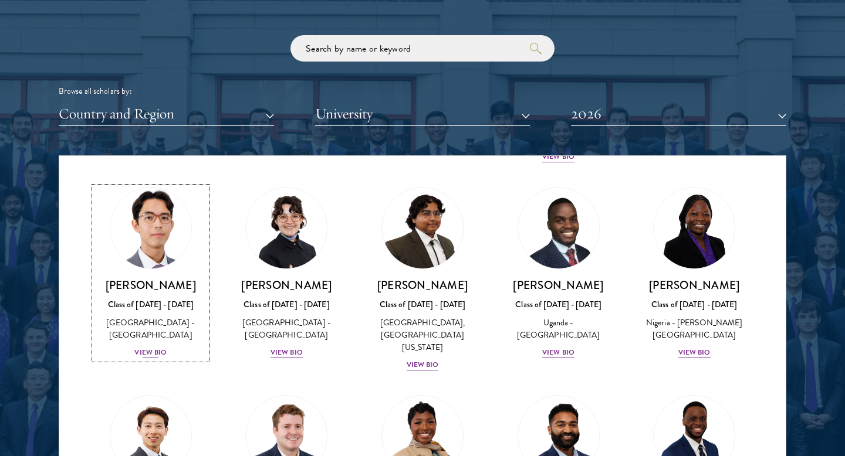
click at [171, 233] on img at bounding box center [150, 228] width 89 height 89
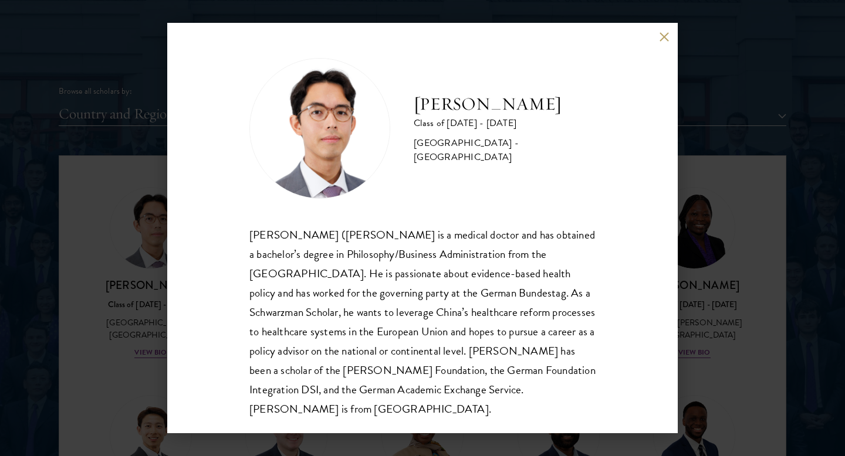
drag, startPoint x: 405, startPoint y: 114, endPoint x: 579, endPoint y: 113, distance: 174.8
click at [579, 113] on div "[PERSON_NAME] Class of [DATE] - [DATE] [GEOGRAPHIC_DATA] - [GEOGRAPHIC_DATA]" at bounding box center [422, 128] width 346 height 141
copy h2 "[PERSON_NAME]"
drag, startPoint x: 676, startPoint y: 29, endPoint x: 664, endPoint y: 30, distance: 11.7
click at [676, 30] on div "[PERSON_NAME] Class of [DATE] - [DATE] [GEOGRAPHIC_DATA] - [GEOGRAPHIC_DATA] [P…" at bounding box center [422, 228] width 510 height 411
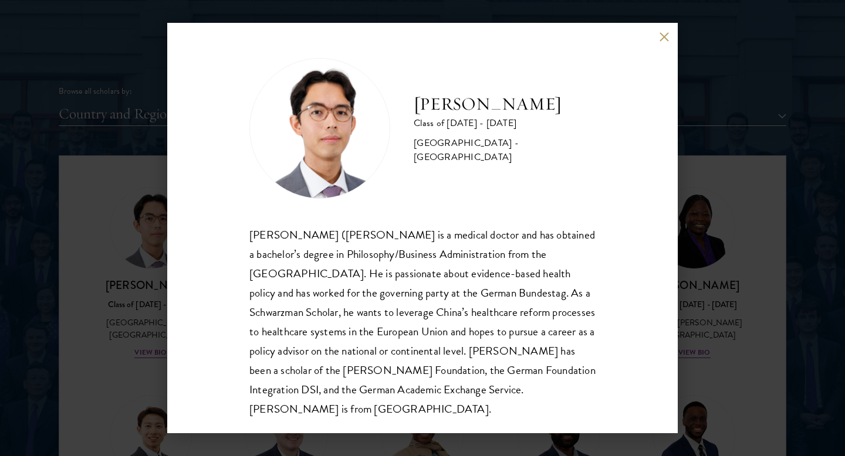
click at [664, 30] on div "[PERSON_NAME] Class of [DATE] - [DATE] [GEOGRAPHIC_DATA] - [GEOGRAPHIC_DATA] [P…" at bounding box center [422, 228] width 510 height 411
click at [664, 33] on button at bounding box center [664, 37] width 10 height 10
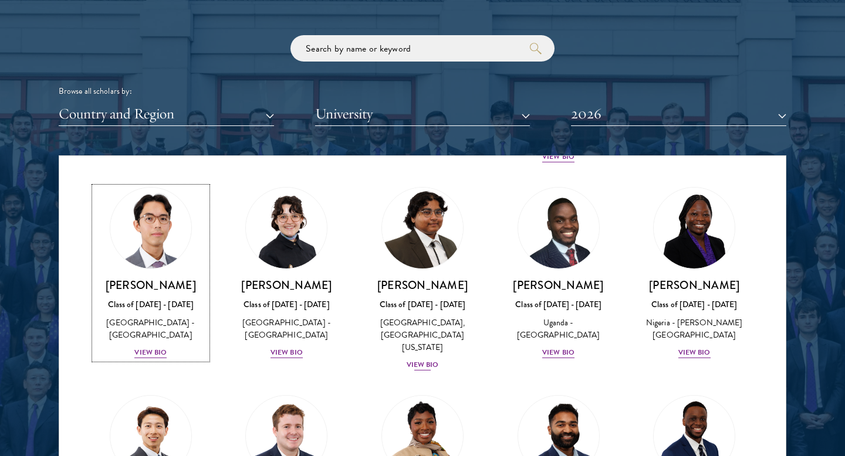
scroll to position [253, 0]
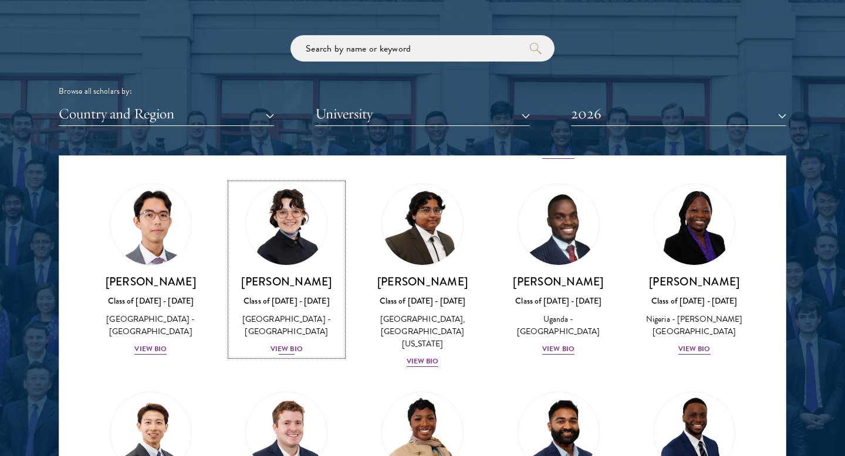
click at [309, 238] on img at bounding box center [286, 224] width 89 height 89
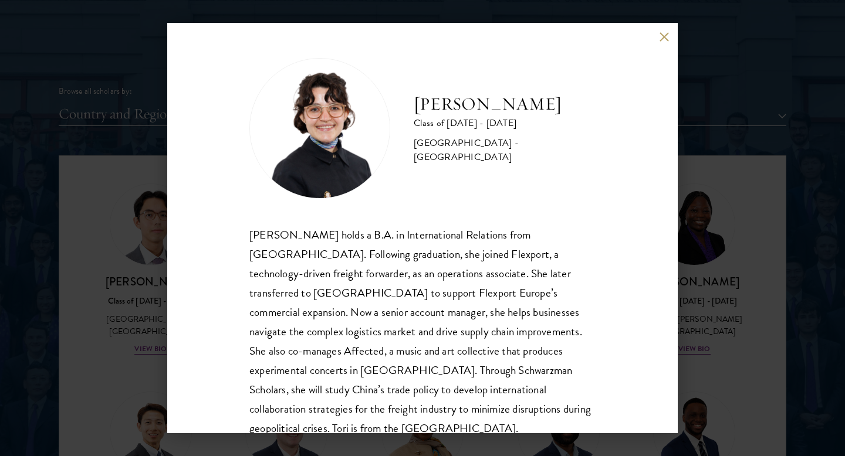
drag, startPoint x: 416, startPoint y: 110, endPoint x: 595, endPoint y: 110, distance: 178.9
click at [595, 110] on div "[PERSON_NAME] Class of [DATE] - [DATE] [GEOGRAPHIC_DATA] - [GEOGRAPHIC_DATA] [P…" at bounding box center [422, 228] width 510 height 411
copy h2 "[PERSON_NAME]"
click at [659, 40] on button at bounding box center [664, 37] width 10 height 10
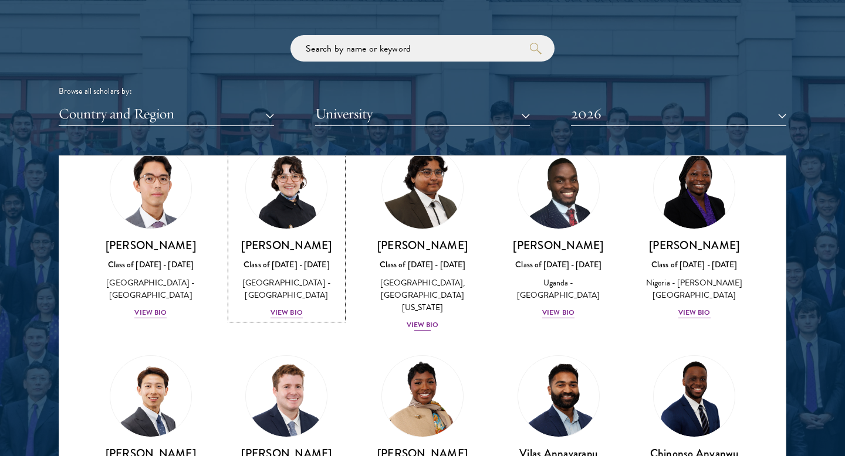
scroll to position [272, 0]
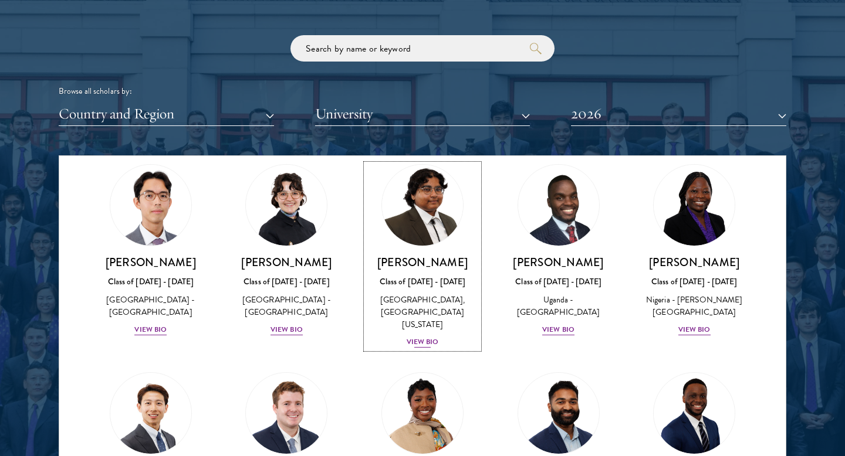
click at [453, 255] on h3 "[PERSON_NAME]" at bounding box center [422, 262] width 113 height 15
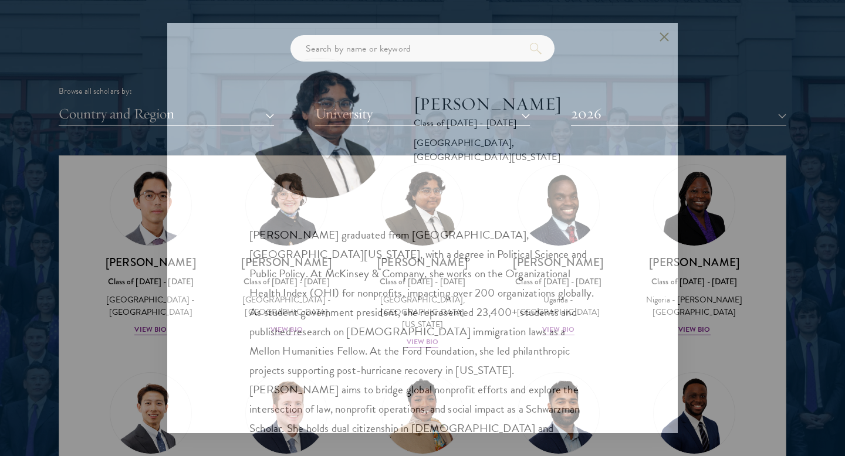
click at [446, 250] on div "[PERSON_NAME] graduated from [GEOGRAPHIC_DATA], [GEOGRAPHIC_DATA][US_STATE], wi…" at bounding box center [422, 341] width 346 height 233
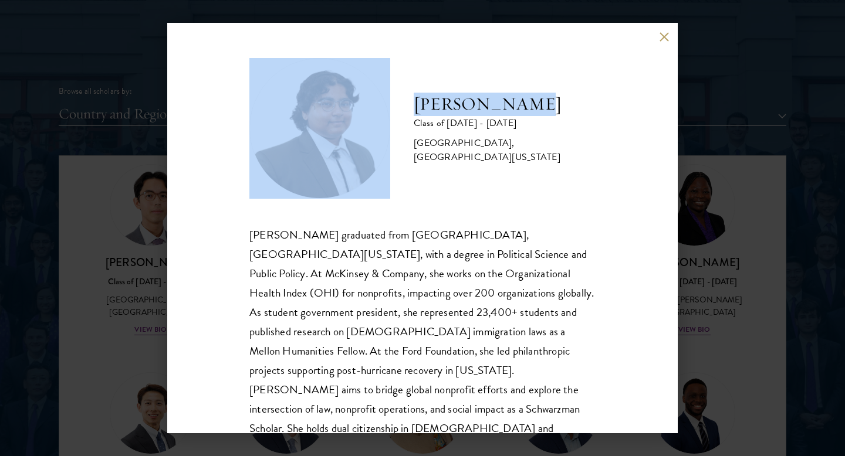
copy div "[PERSON_NAME]"
drag, startPoint x: 397, startPoint y: 114, endPoint x: 539, endPoint y: 112, distance: 141.9
click at [540, 113] on div "[PERSON_NAME] Class of [DATE] - [DATE] [GEOGRAPHIC_DATA] - [GEOGRAPHIC_DATA], […" at bounding box center [422, 128] width 346 height 141
click at [661, 34] on button at bounding box center [664, 37] width 10 height 10
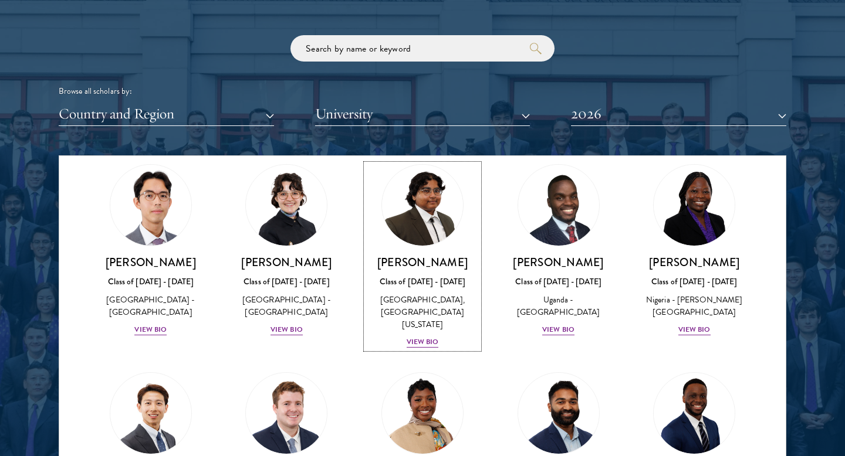
scroll to position [268, 0]
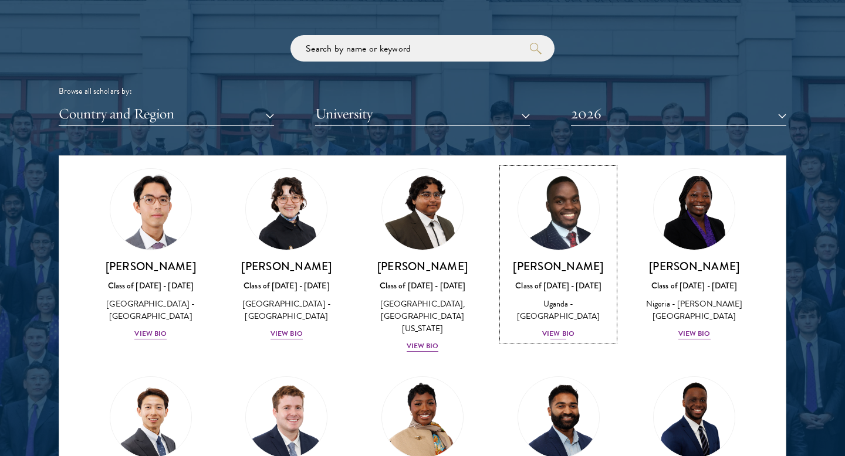
click at [562, 226] on img at bounding box center [558, 209] width 89 height 89
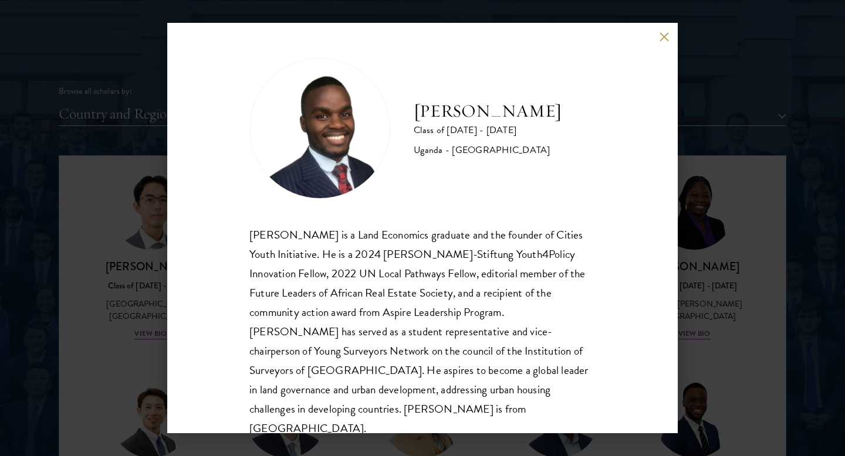
drag, startPoint x: 407, startPoint y: 105, endPoint x: 635, endPoint y: 103, distance: 228.1
click at [635, 103] on div "[PERSON_NAME] Class of [DATE] - [DATE] [GEOGRAPHIC_DATA] - [GEOGRAPHIC_DATA] [G…" at bounding box center [422, 228] width 510 height 411
copy h2 "[PERSON_NAME]"
click at [659, 48] on div "[PERSON_NAME] Class of [DATE] - [DATE] [GEOGRAPHIC_DATA] - [GEOGRAPHIC_DATA] [G…" at bounding box center [422, 228] width 510 height 411
click at [659, 33] on button at bounding box center [664, 37] width 10 height 10
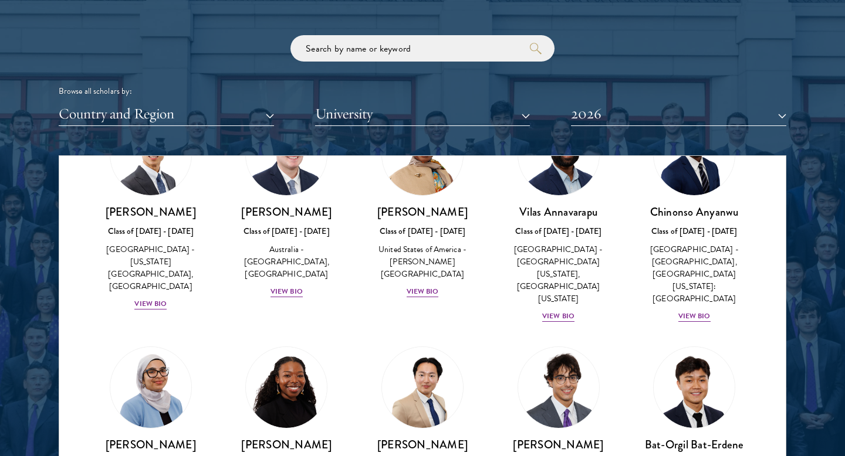
scroll to position [586, 0]
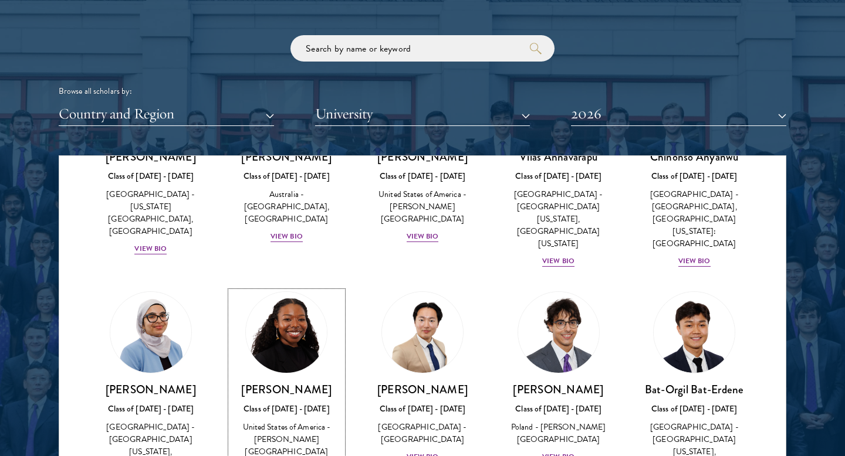
click at [310, 382] on h3 "[PERSON_NAME]" at bounding box center [286, 389] width 113 height 15
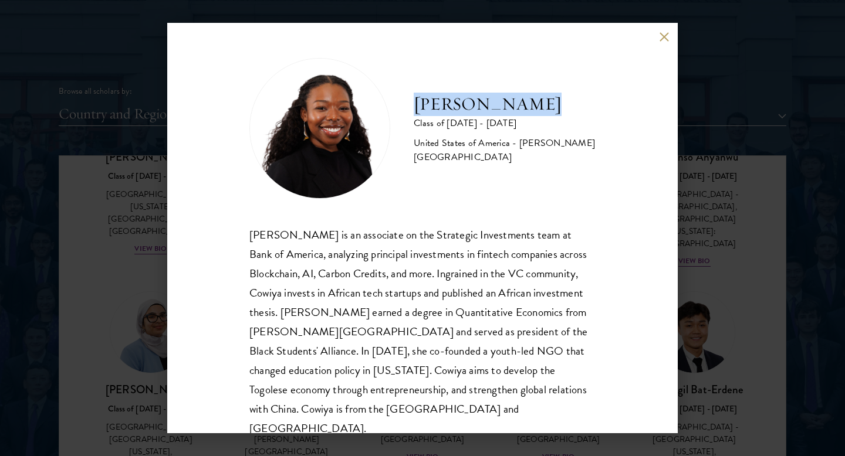
drag, startPoint x: 413, startPoint y: 114, endPoint x: 566, endPoint y: 114, distance: 152.5
click at [566, 114] on h2 "[PERSON_NAME]" at bounding box center [504, 104] width 182 height 23
copy h2 "[PERSON_NAME]"
click at [663, 40] on button at bounding box center [664, 37] width 10 height 10
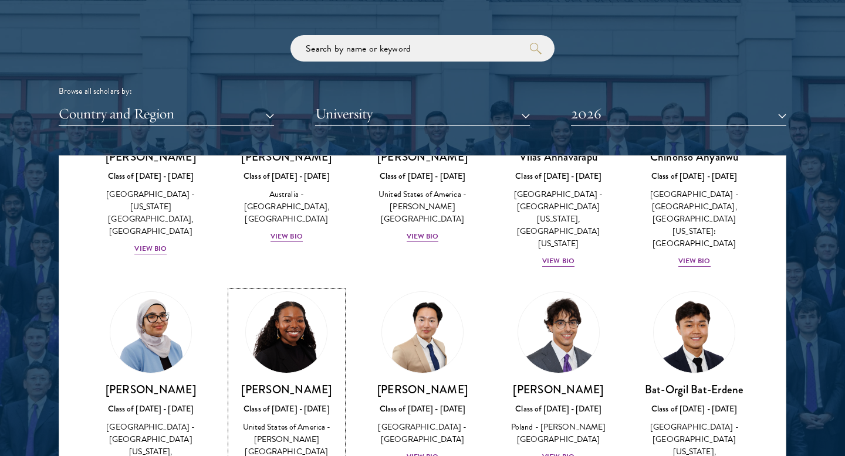
scroll to position [676, 0]
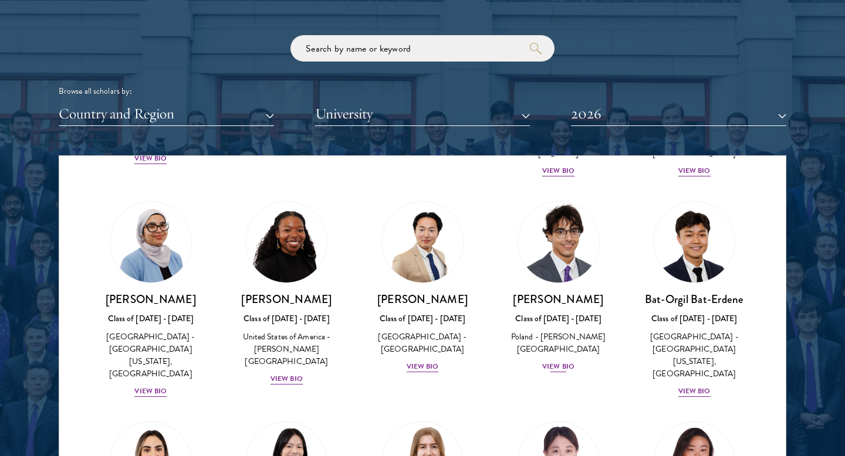
copy h3 "[PERSON_NAME]"
drag, startPoint x: 499, startPoint y: 280, endPoint x: 598, endPoint y: 280, distance: 98.5
click at [598, 280] on div "[PERSON_NAME] Class of [DATE] - [DATE] [GEOGRAPHIC_DATA] - [PERSON_NAME][GEOGRA…" at bounding box center [558, 287] width 136 height 196
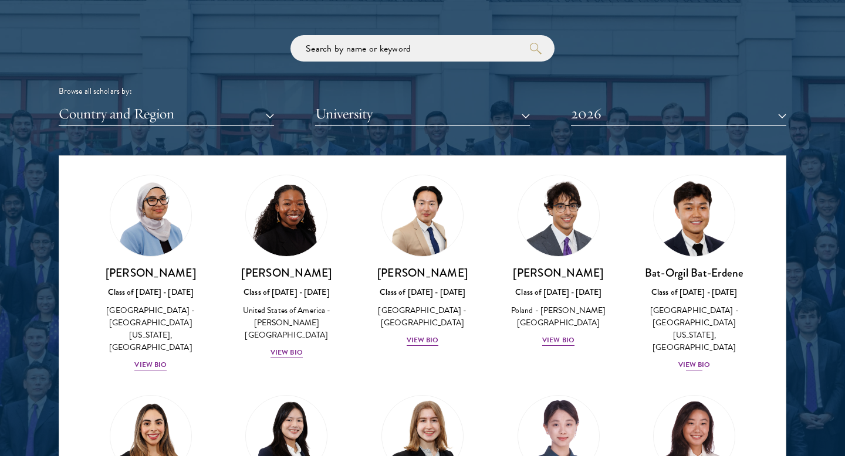
scroll to position [686, 0]
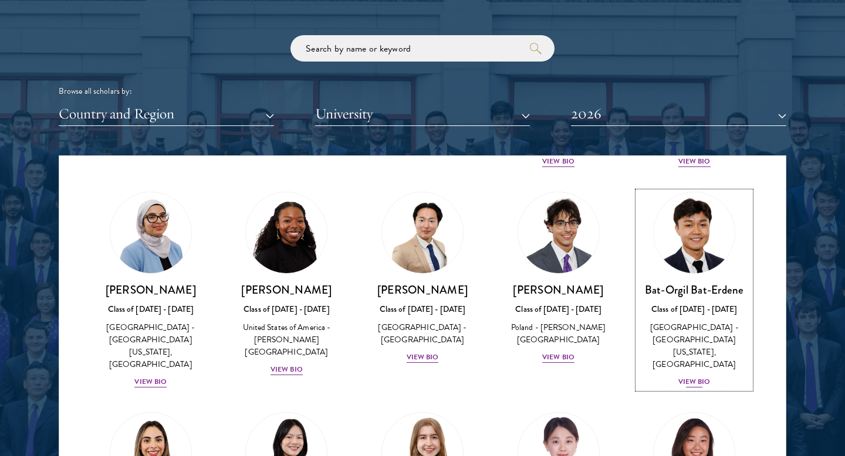
click at [687, 219] on img at bounding box center [693, 232] width 89 height 89
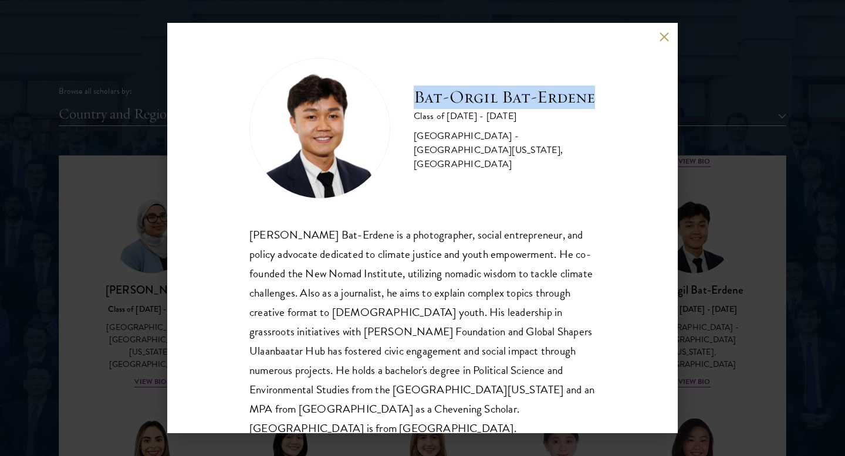
drag, startPoint x: 403, startPoint y: 101, endPoint x: 586, endPoint y: 101, distance: 182.4
click at [586, 101] on div "[PERSON_NAME] Bat-Erdene Class of [DATE] - [DATE] [GEOGRAPHIC_DATA] - [GEOGRAPH…" at bounding box center [422, 128] width 346 height 141
copy h2 "Bat-Orgil Bat-Erdene"
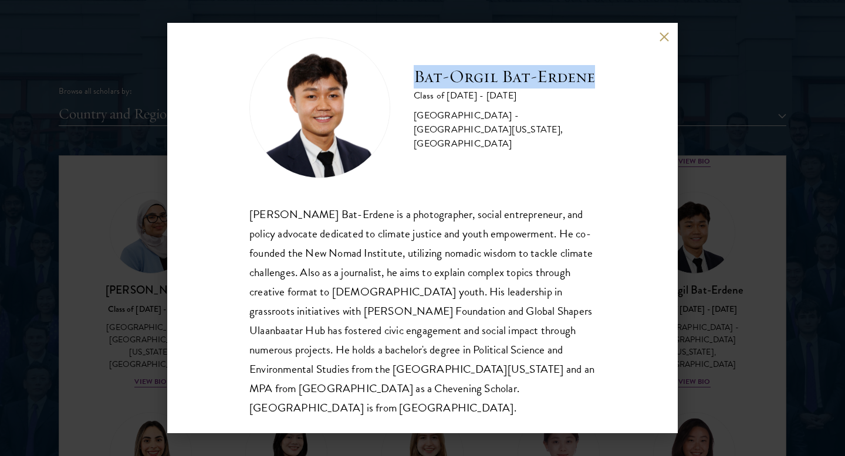
click at [656, 38] on div "[PERSON_NAME] Bat-Erdene Class of [DATE] - [DATE] [GEOGRAPHIC_DATA] - [GEOGRAPH…" at bounding box center [422, 228] width 510 height 411
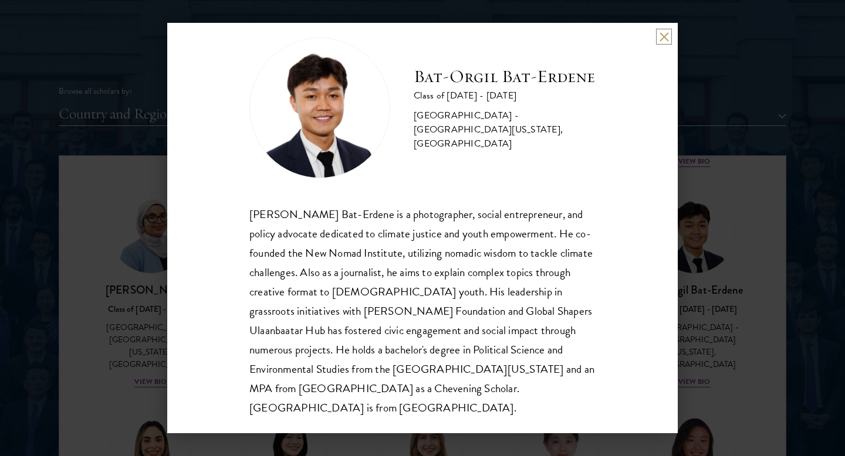
click at [660, 37] on button at bounding box center [664, 37] width 10 height 10
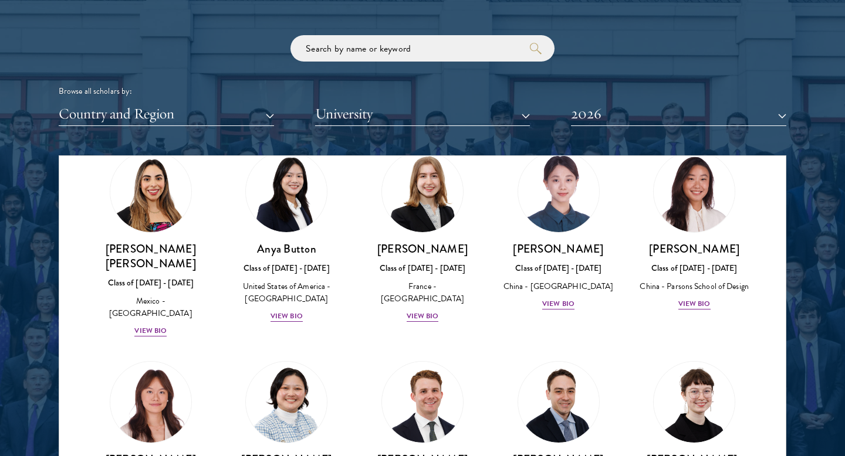
scroll to position [872, 0]
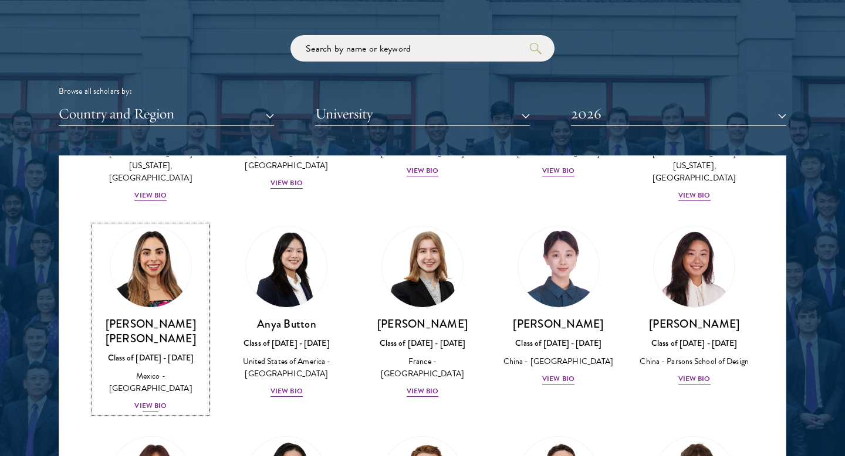
click at [172, 317] on h3 "[PERSON_NAME] [PERSON_NAME]" at bounding box center [150, 331] width 113 height 29
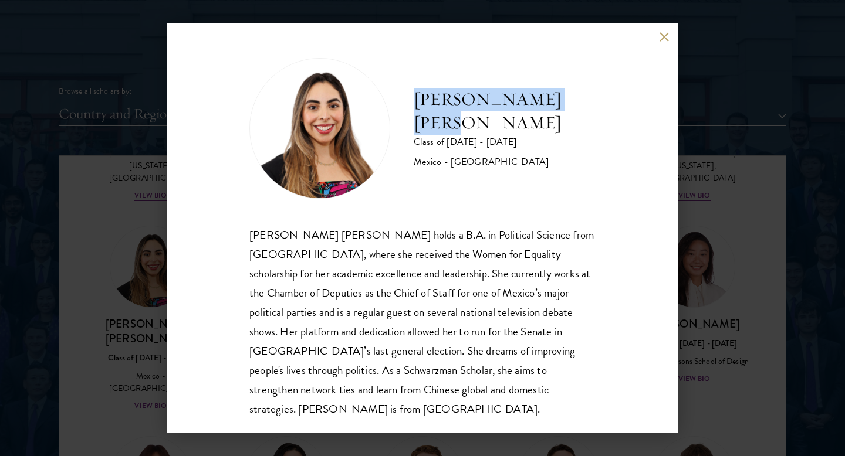
drag, startPoint x: 412, startPoint y: 99, endPoint x: 572, endPoint y: 97, distance: 159.5
click at [572, 97] on div "[PERSON_NAME] [PERSON_NAME] Class of [DATE] - [DATE] [GEOGRAPHIC_DATA] - [GEOGR…" at bounding box center [422, 128] width 346 height 141
click at [652, 42] on div "[PERSON_NAME] [PERSON_NAME] Class of [DATE] - [DATE] [GEOGRAPHIC_DATA] - [GEOGR…" at bounding box center [422, 228] width 510 height 411
click at [660, 42] on div "[PERSON_NAME] [PERSON_NAME] Class of [DATE] - [DATE] [GEOGRAPHIC_DATA] - [GEOGR…" at bounding box center [422, 228] width 510 height 411
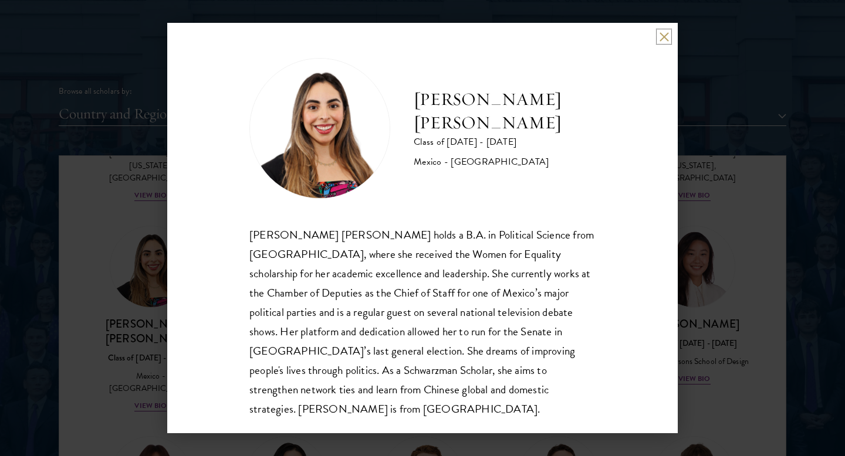
click at [662, 35] on button at bounding box center [664, 37] width 10 height 10
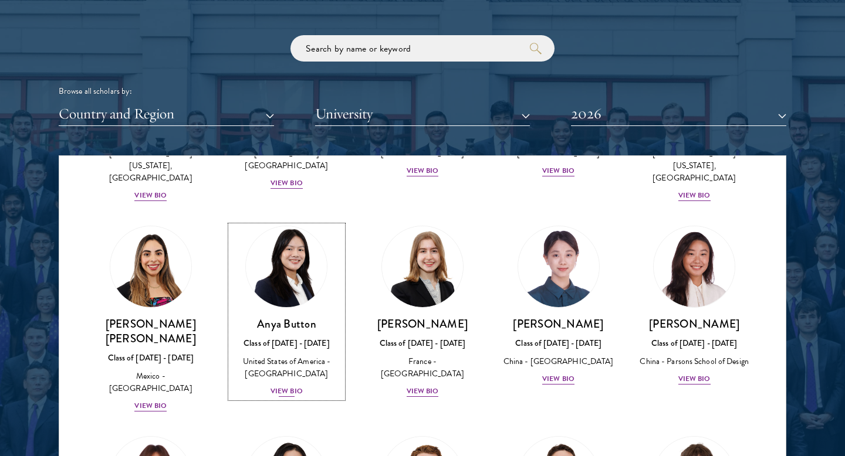
click at [276, 317] on h3 "Anya Button" at bounding box center [286, 324] width 113 height 15
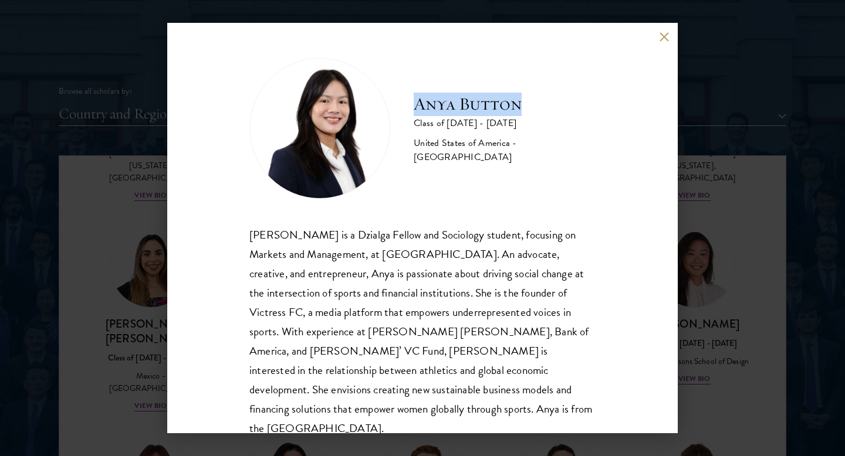
drag, startPoint x: 431, startPoint y: 107, endPoint x: 521, endPoint y: 106, distance: 89.7
click at [521, 106] on h2 "Anya Button" at bounding box center [504, 104] width 182 height 23
click at [663, 42] on div "Anya Button Class of [DATE] - [DATE] [GEOGRAPHIC_DATA] - [GEOGRAPHIC_DATA] [PER…" at bounding box center [422, 228] width 510 height 411
click at [663, 39] on button at bounding box center [664, 37] width 10 height 10
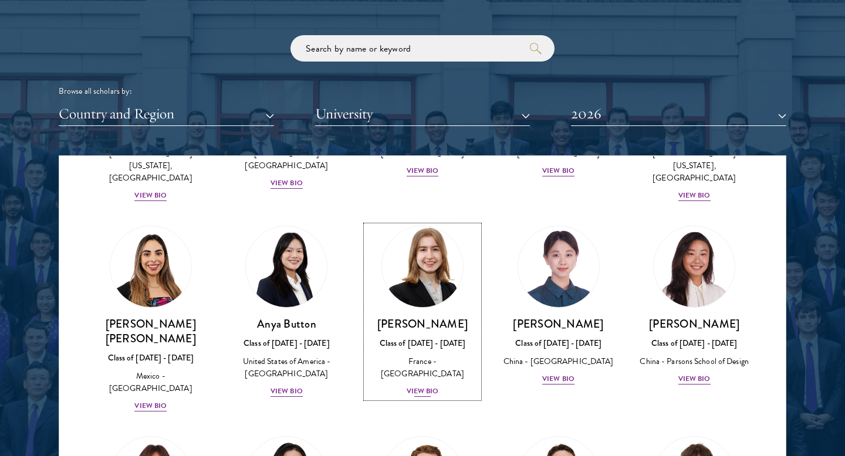
click at [462, 222] on img at bounding box center [422, 266] width 89 height 89
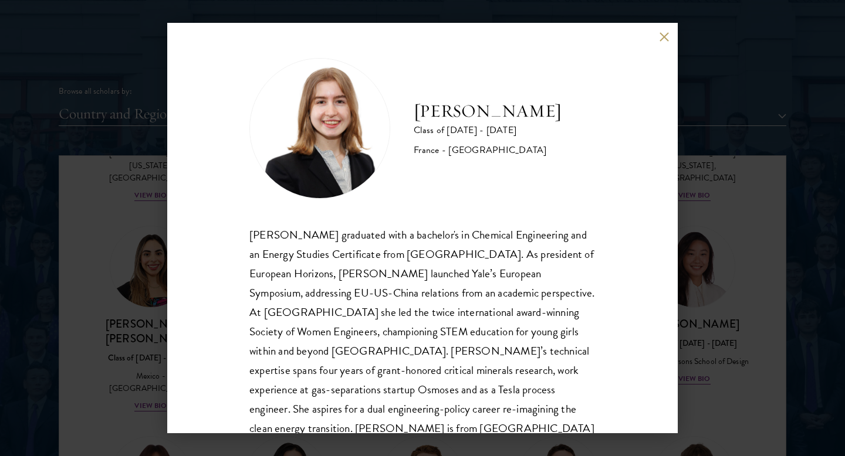
drag, startPoint x: 407, startPoint y: 111, endPoint x: 598, endPoint y: 111, distance: 191.2
click at [598, 111] on div "[PERSON_NAME] Class of [DATE] - [DATE] [GEOGRAPHIC_DATA] - [GEOGRAPHIC_DATA] [P…" at bounding box center [422, 228] width 510 height 411
click at [660, 35] on button at bounding box center [664, 37] width 10 height 10
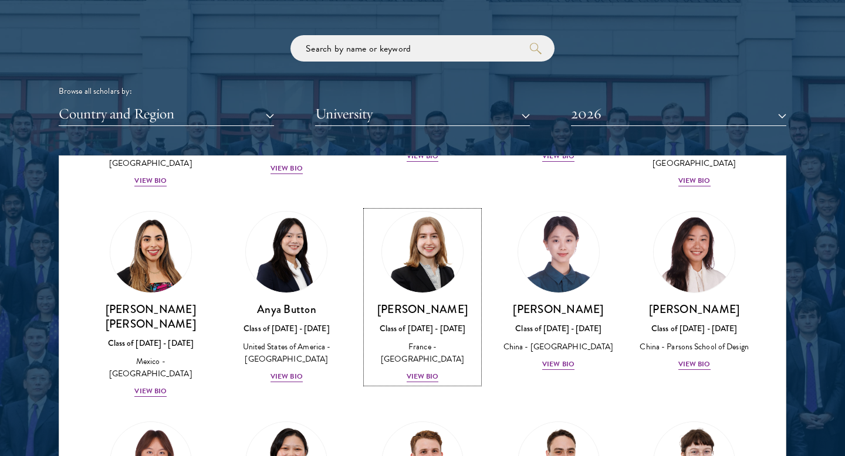
scroll to position [887, 0]
click at [569, 208] on img at bounding box center [558, 251] width 89 height 89
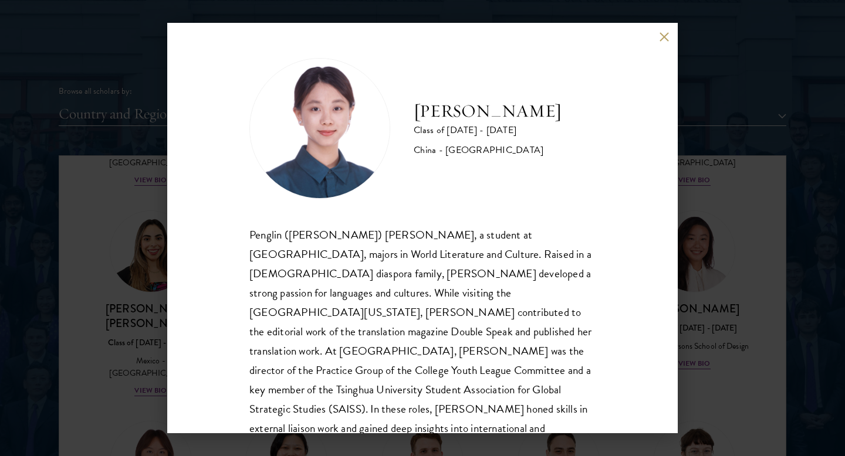
click at [656, 41] on div "[PERSON_NAME] Class of [DATE] - [DATE] [GEOGRAPHIC_DATA] - [GEOGRAPHIC_DATA] Pe…" at bounding box center [422, 228] width 510 height 411
click at [665, 37] on button at bounding box center [664, 37] width 10 height 10
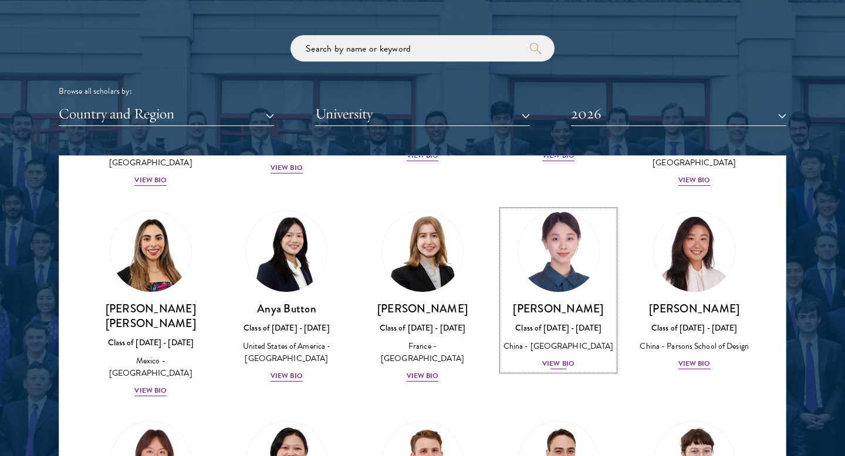
scroll to position [1005, 0]
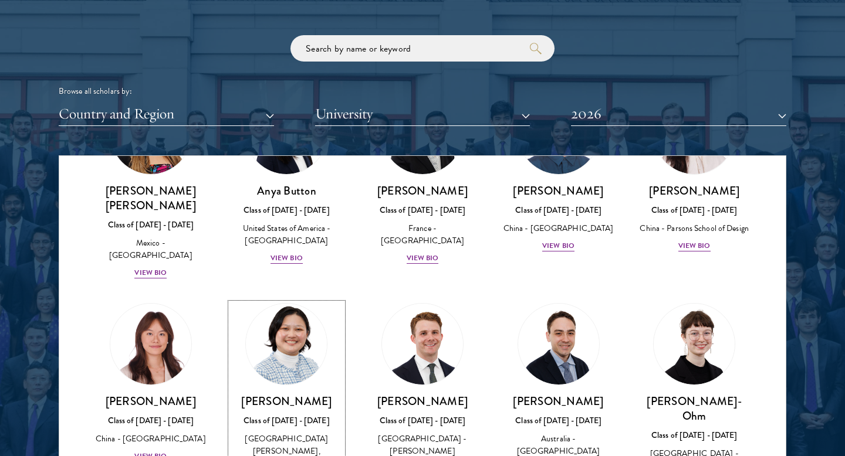
click at [299, 300] on img at bounding box center [286, 344] width 89 height 89
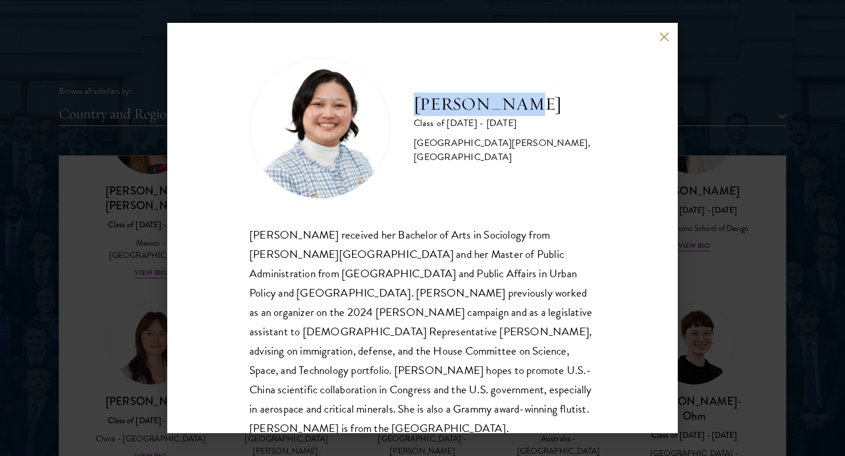
drag, startPoint x: 412, startPoint y: 103, endPoint x: 559, endPoint y: 114, distance: 147.0
click at [559, 114] on div "[PERSON_NAME] Class of [DATE] - [DATE] [GEOGRAPHIC_DATA] - [PERSON_NAME][GEOGRA…" at bounding box center [422, 128] width 346 height 141
click at [660, 35] on button at bounding box center [664, 37] width 10 height 10
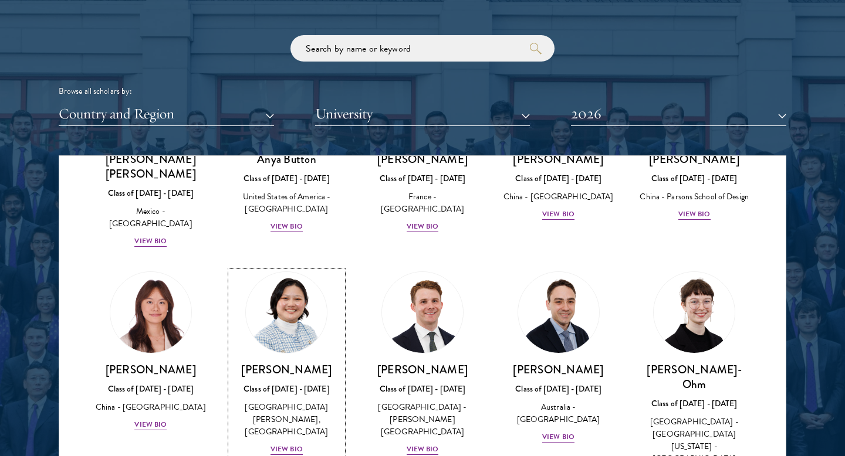
scroll to position [1040, 0]
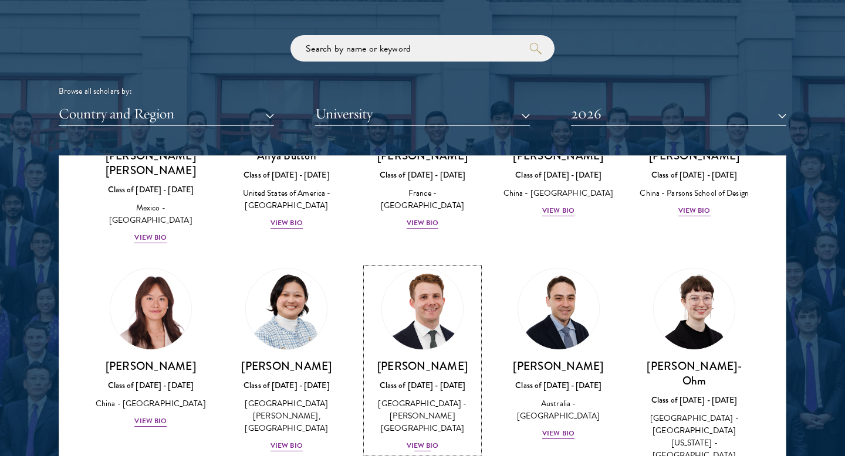
click at [439, 288] on link "[PERSON_NAME] Class of [DATE] - [DATE] [GEOGRAPHIC_DATA] - [PERSON_NAME][GEOGRA…" at bounding box center [422, 360] width 113 height 185
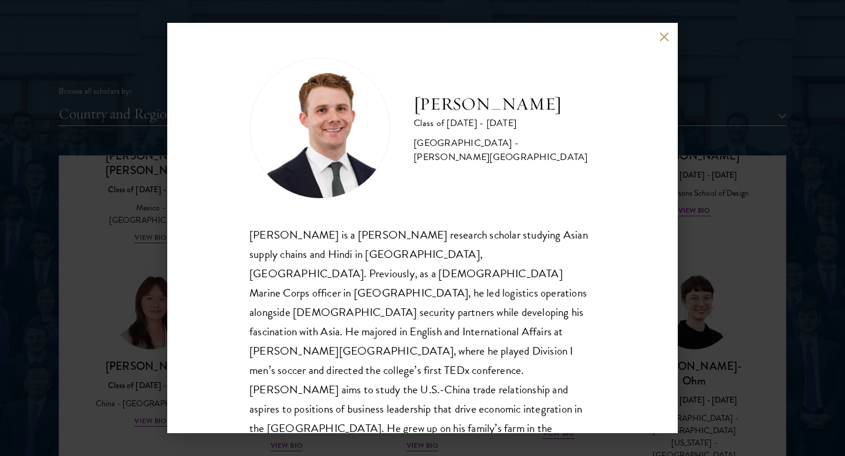
drag, startPoint x: 401, startPoint y: 106, endPoint x: 586, endPoint y: 109, distance: 185.9
click at [588, 109] on div "[PERSON_NAME] Class of [DATE] - [DATE] [GEOGRAPHIC_DATA] - [PERSON_NAME][GEOGRA…" at bounding box center [422, 128] width 346 height 141
click at [745, 248] on div "[PERSON_NAME] Class of [DATE] - [DATE] [GEOGRAPHIC_DATA] - [PERSON_NAME][GEOGRA…" at bounding box center [422, 228] width 845 height 456
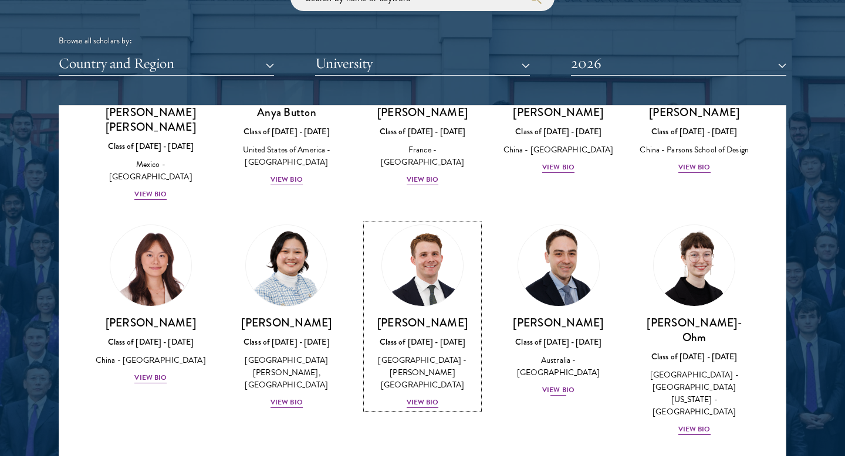
scroll to position [1054, 0]
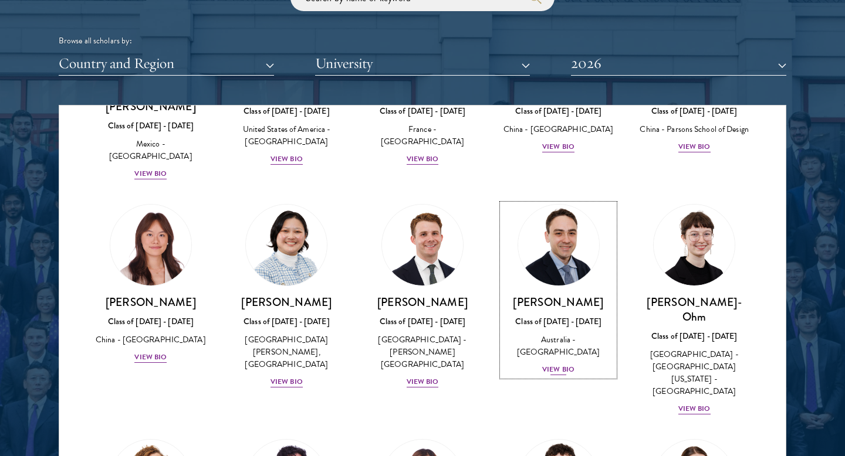
click at [563, 217] on img at bounding box center [558, 245] width 89 height 89
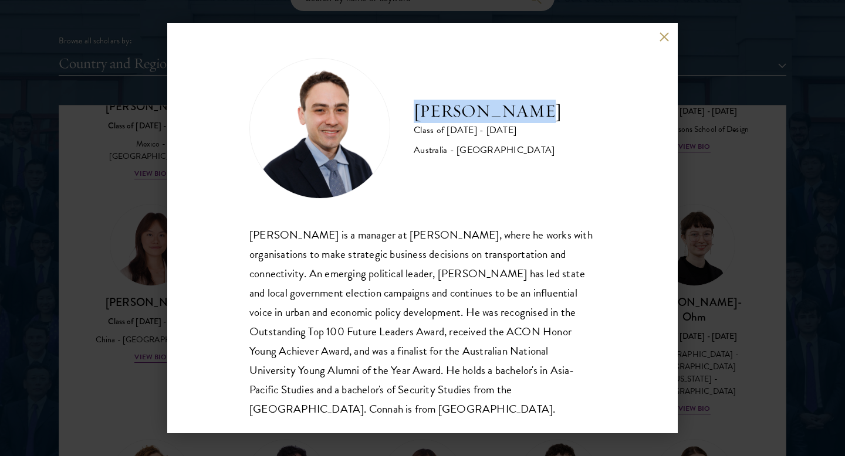
drag, startPoint x: 415, startPoint y: 99, endPoint x: 519, endPoint y: 111, distance: 105.1
click at [518, 104] on div "[PERSON_NAME] Class of [DATE] - [DATE] [GEOGRAPHIC_DATA] - [GEOGRAPHIC_DATA]" at bounding box center [422, 128] width 346 height 141
click at [521, 117] on h2 "[PERSON_NAME]" at bounding box center [487, 111] width 148 height 23
drag, startPoint x: 521, startPoint y: 117, endPoint x: 416, endPoint y: 113, distance: 104.5
click at [416, 113] on h2 "[PERSON_NAME]" at bounding box center [487, 111] width 148 height 23
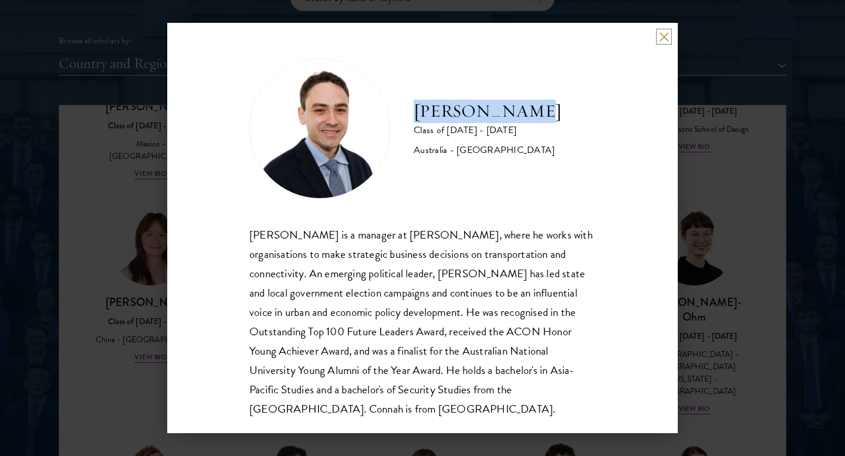
click at [659, 38] on button at bounding box center [664, 37] width 10 height 10
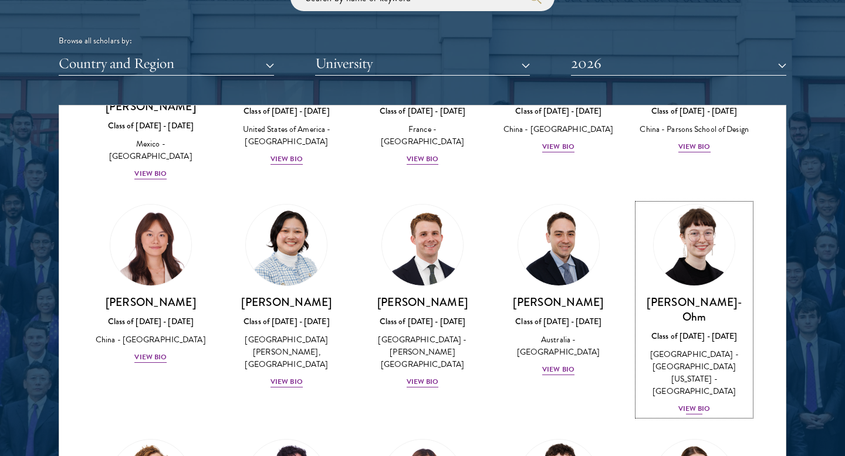
click at [701, 201] on img at bounding box center [693, 245] width 89 height 89
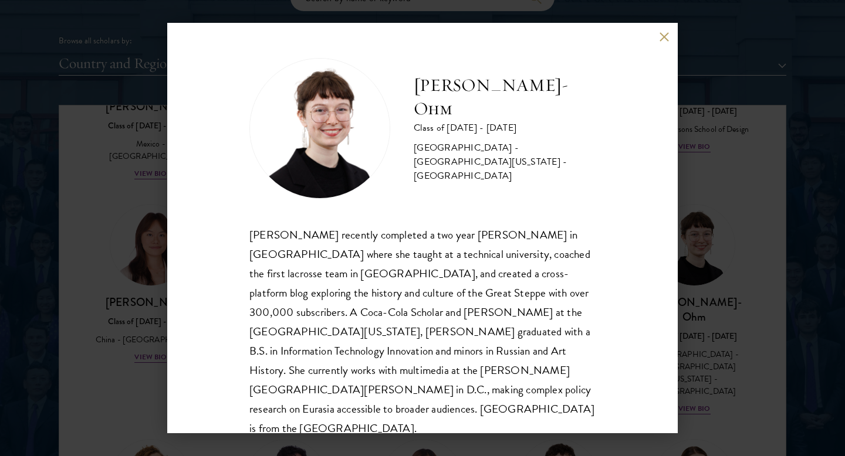
drag, startPoint x: 413, startPoint y: 101, endPoint x: 602, endPoint y: 101, distance: 189.4
click at [603, 101] on div "[PERSON_NAME]-Ohm Class of [DATE] - [DATE] [GEOGRAPHIC_DATA] - [GEOGRAPHIC_DATA…" at bounding box center [422, 228] width 510 height 411
click at [670, 37] on div "[PERSON_NAME]-Ohm Class of [DATE] - [DATE] [GEOGRAPHIC_DATA] - [GEOGRAPHIC_DATA…" at bounding box center [422, 228] width 510 height 411
click at [657, 36] on div "[PERSON_NAME]-Ohm Class of [DATE] - [DATE] [GEOGRAPHIC_DATA] - [GEOGRAPHIC_DATA…" at bounding box center [422, 228] width 510 height 411
click at [663, 36] on button at bounding box center [664, 37] width 10 height 10
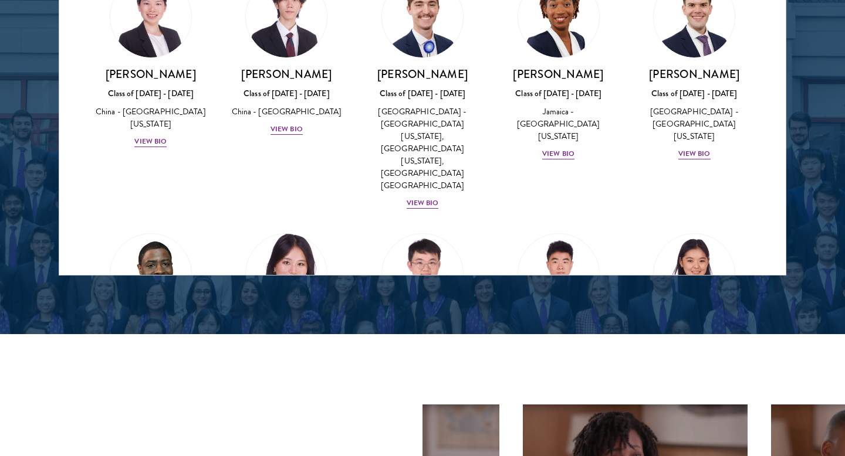
scroll to position [1634, 0]
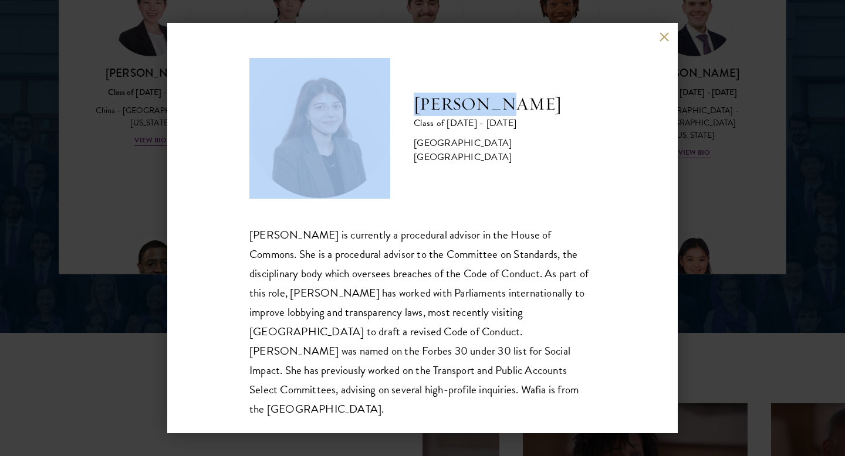
drag, startPoint x: 500, startPoint y: 117, endPoint x: 376, endPoint y: 110, distance: 123.9
click at [376, 110] on div "[PERSON_NAME] Class of [DATE] - [DATE] [GEOGRAPHIC_DATA] - [GEOGRAPHIC_DATA] [G…" at bounding box center [422, 128] width 346 height 141
click at [659, 35] on button at bounding box center [664, 37] width 10 height 10
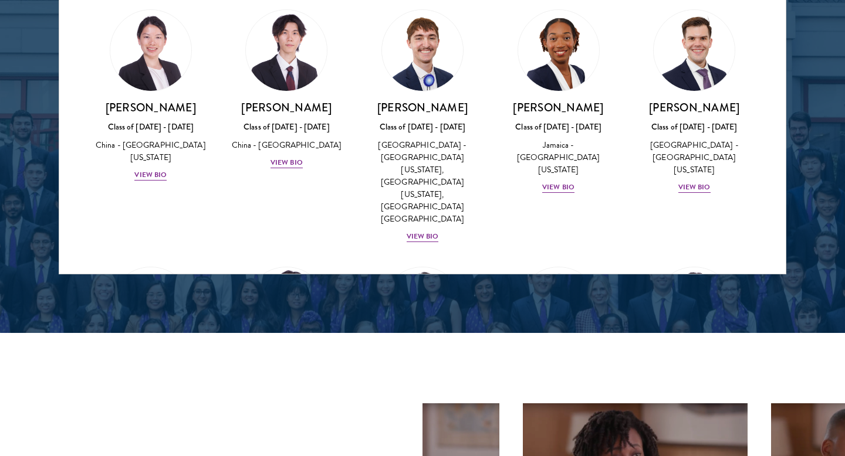
scroll to position [5693, 0]
